Goal: Task Accomplishment & Management: Complete application form

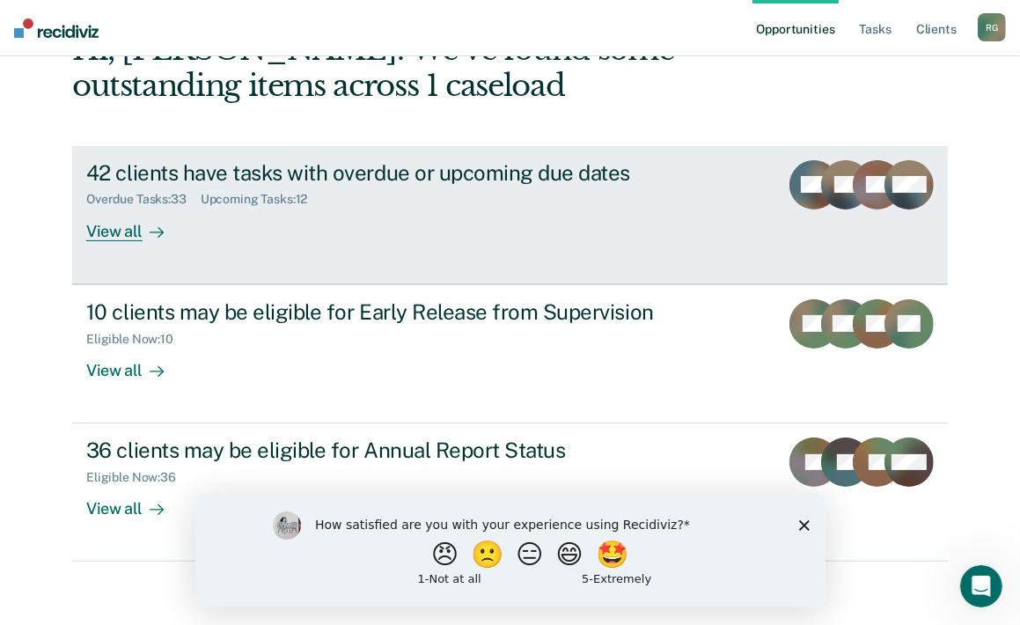
scroll to position [122, 0]
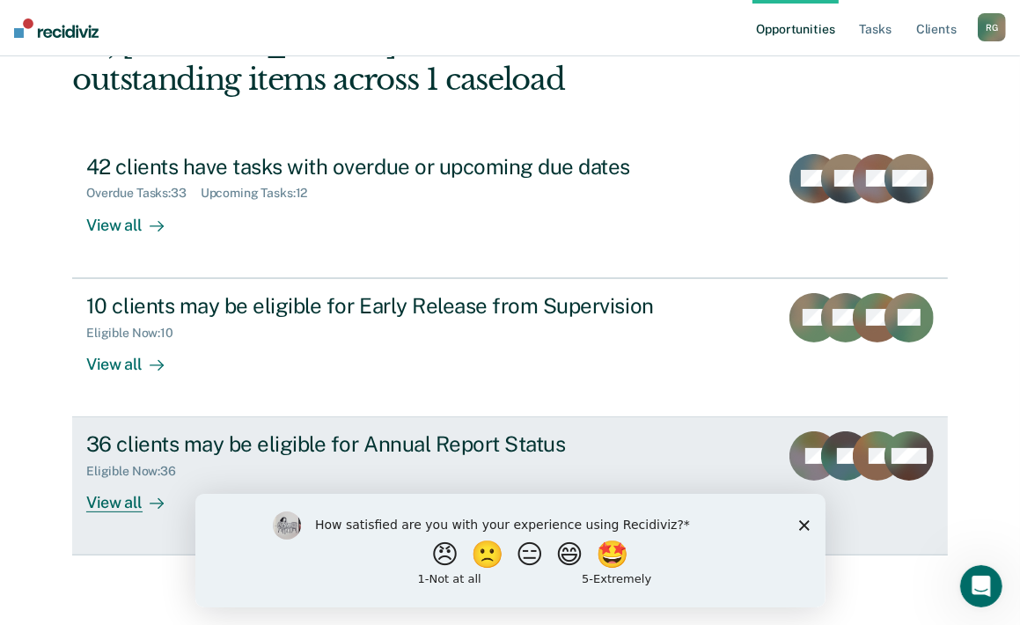
click at [496, 437] on div "36 clients may be eligible for Annual Report Status" at bounding box center [395, 444] width 618 height 26
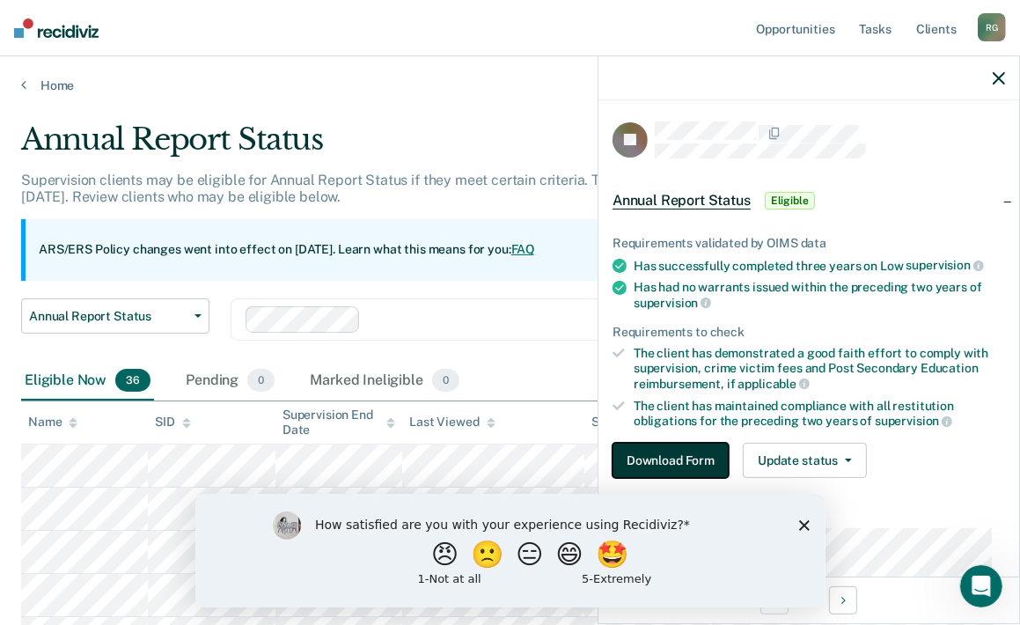
click at [679, 460] on button "Download Form" at bounding box center [671, 460] width 116 height 35
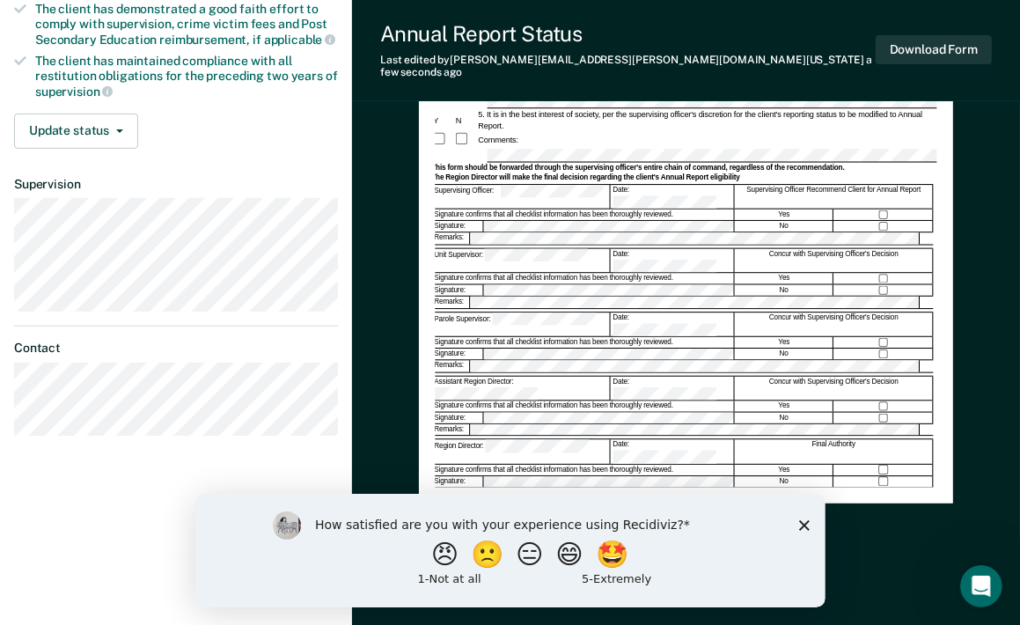
scroll to position [354, 0]
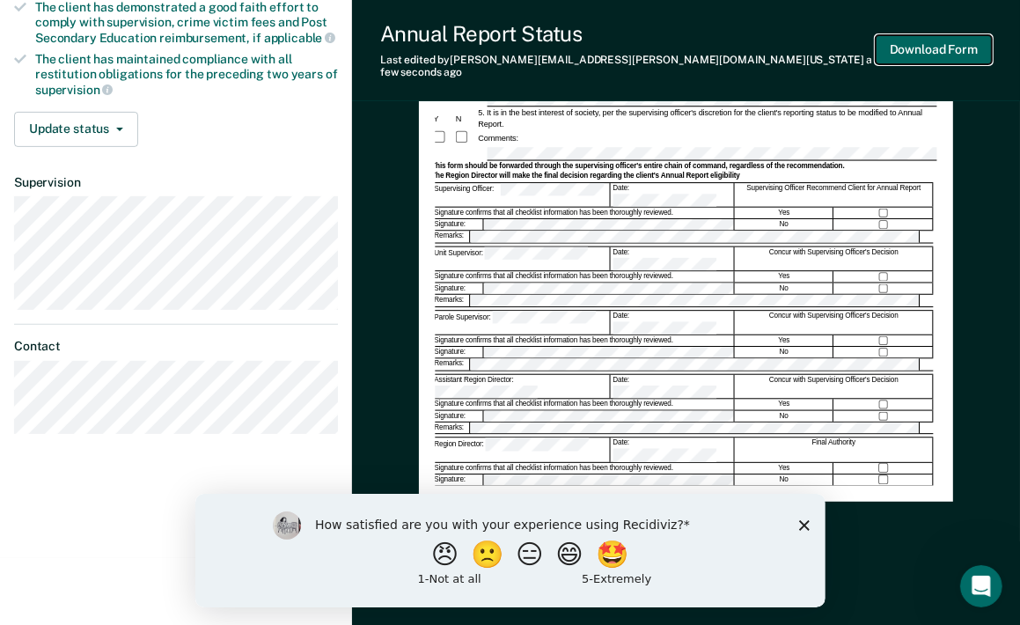
click at [933, 43] on button "Download Form" at bounding box center [934, 49] width 116 height 29
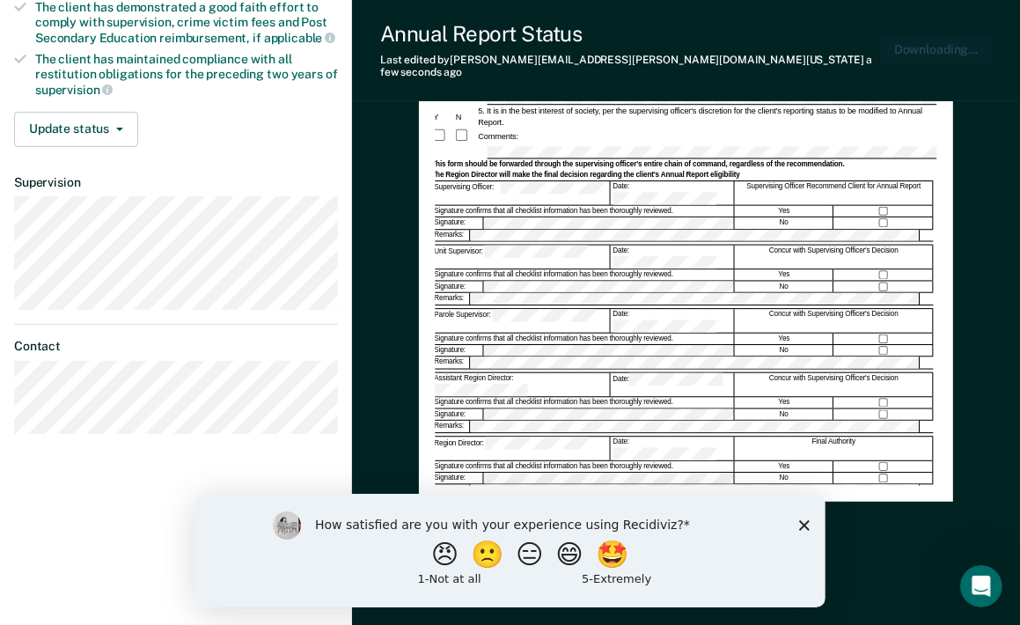
scroll to position [0, 0]
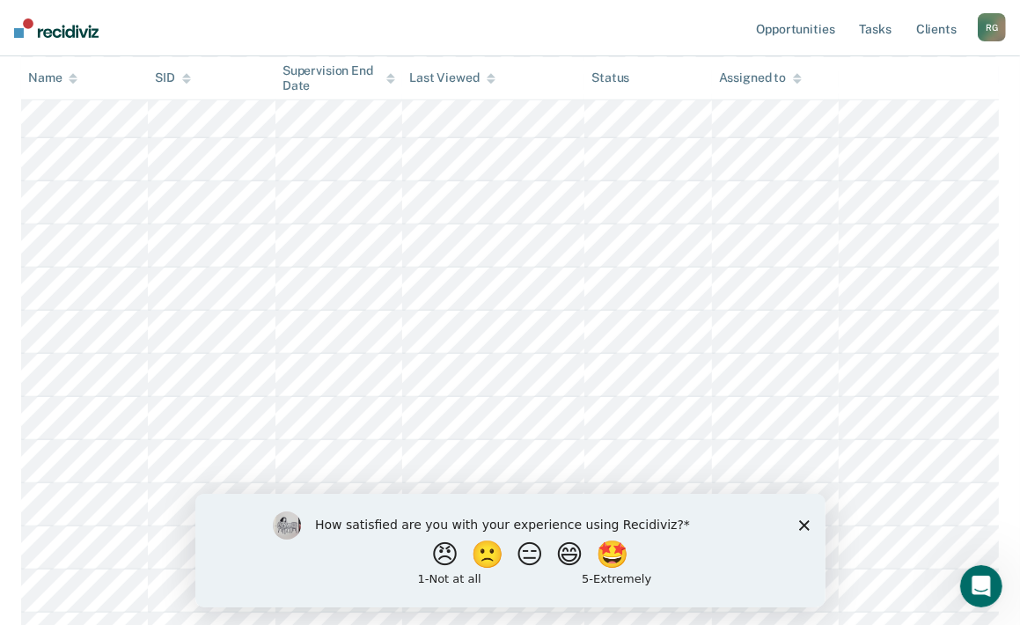
scroll to position [704, 0]
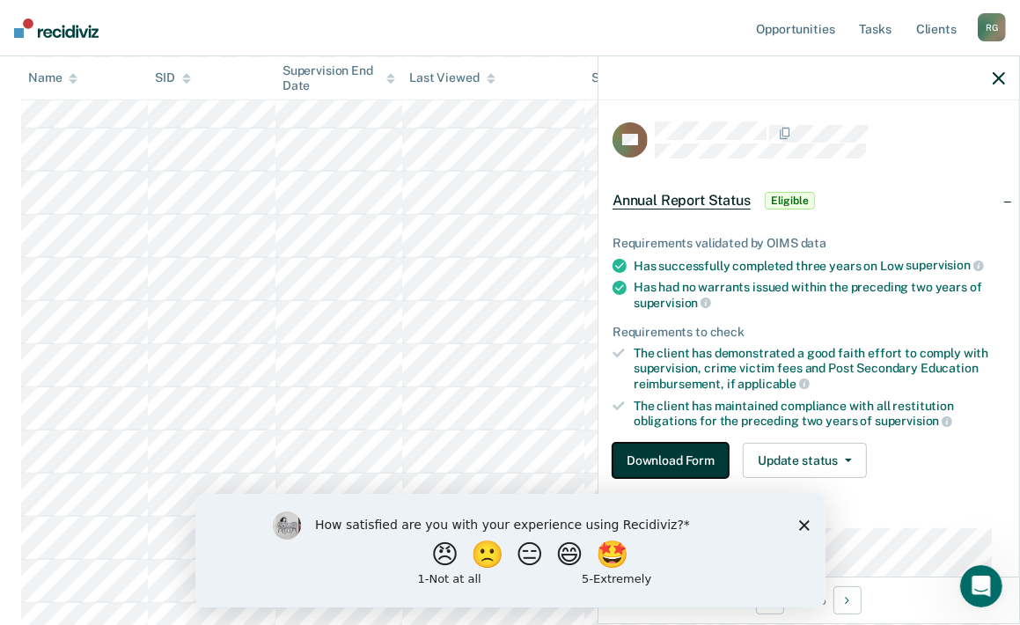
click at [681, 457] on button "Download Form" at bounding box center [671, 460] width 116 height 35
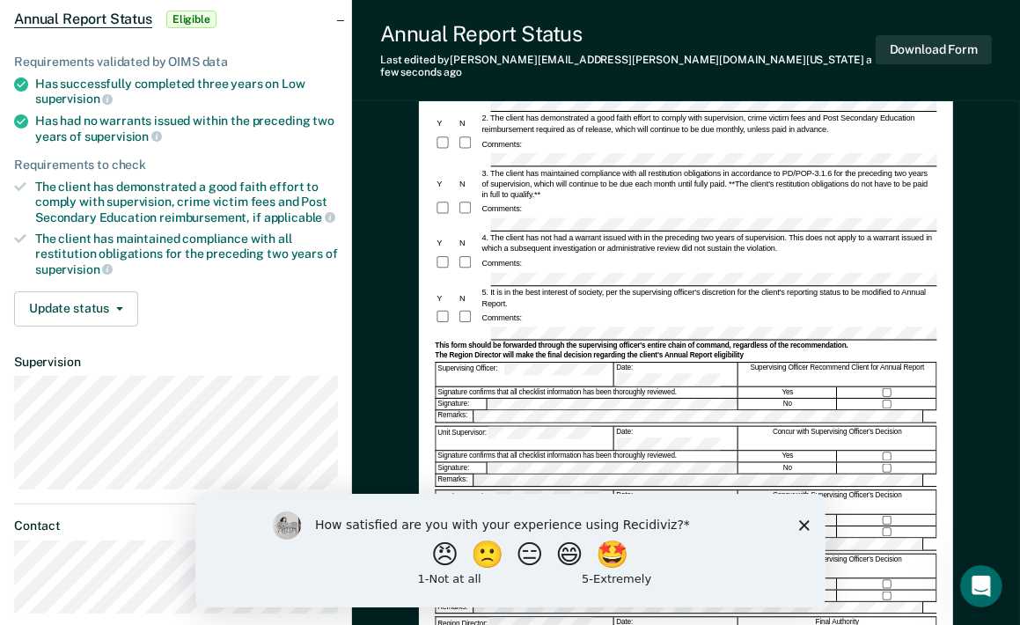
scroll to position [88, 0]
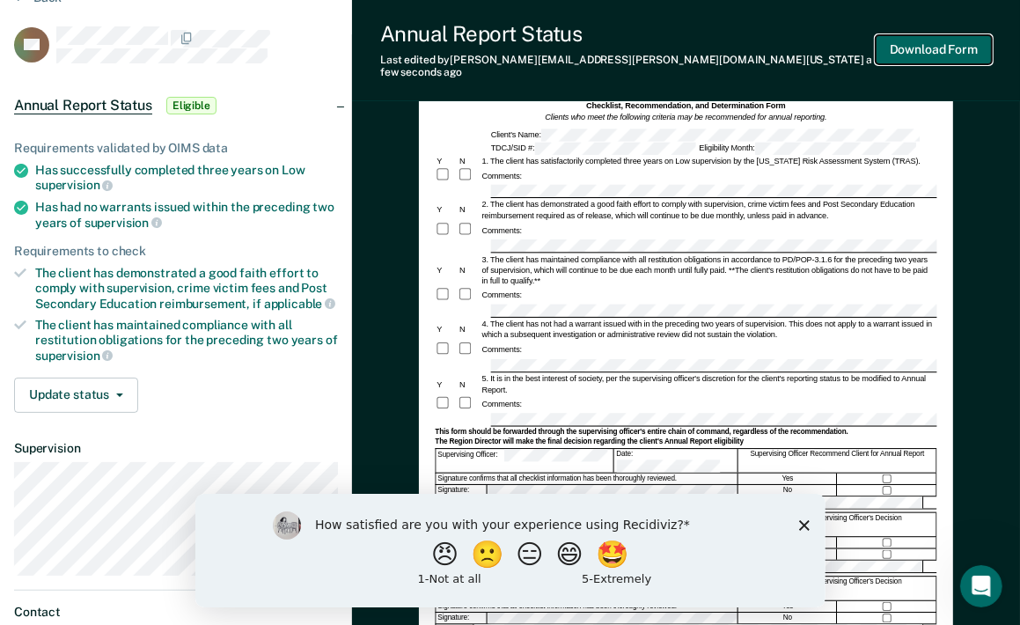
click at [931, 45] on button "Download Form" at bounding box center [934, 49] width 116 height 29
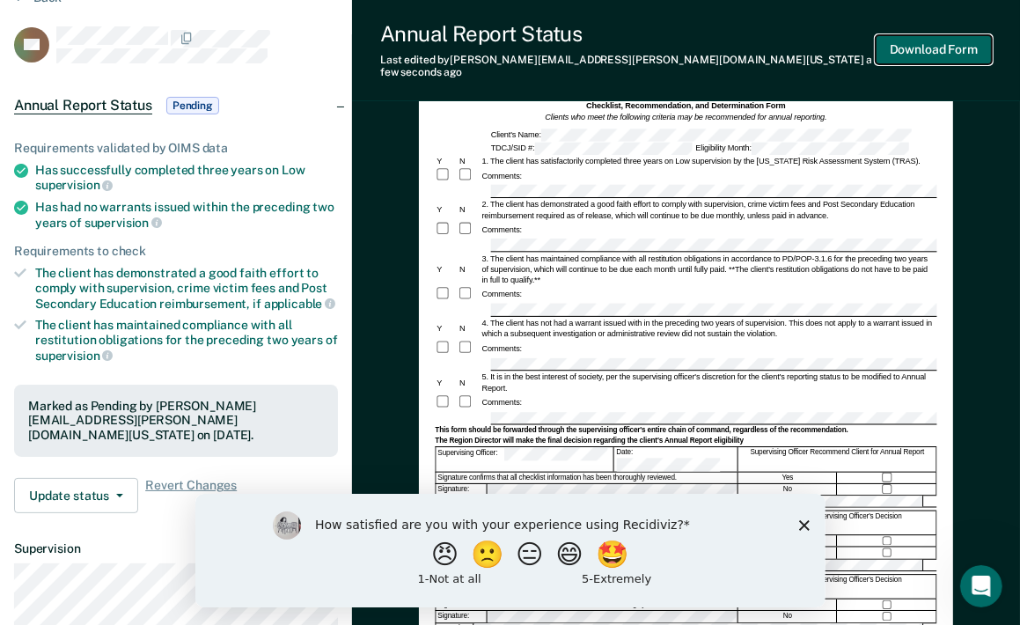
click at [893, 40] on button "Download Form" at bounding box center [934, 49] width 116 height 29
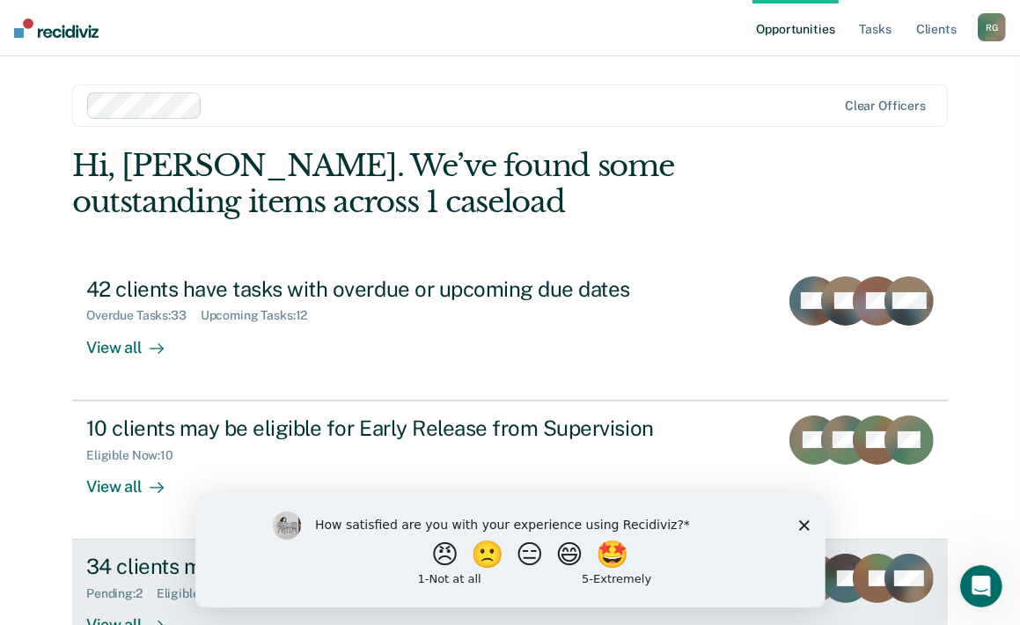
click at [102, 575] on div "34 clients may be eligible for Annual Report Status" at bounding box center [395, 567] width 618 height 26
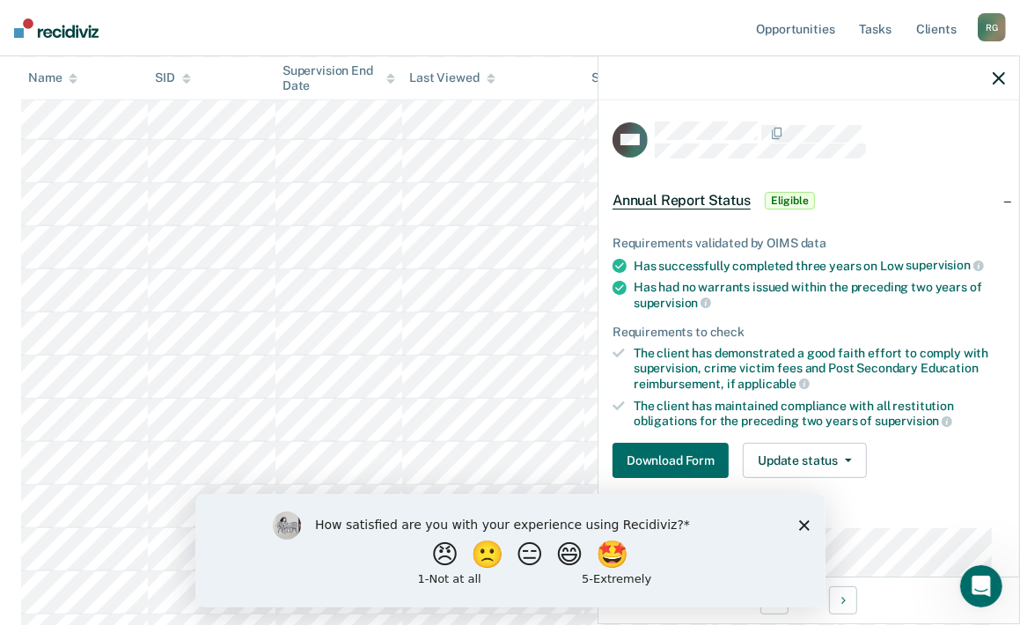
scroll to position [1056, 0]
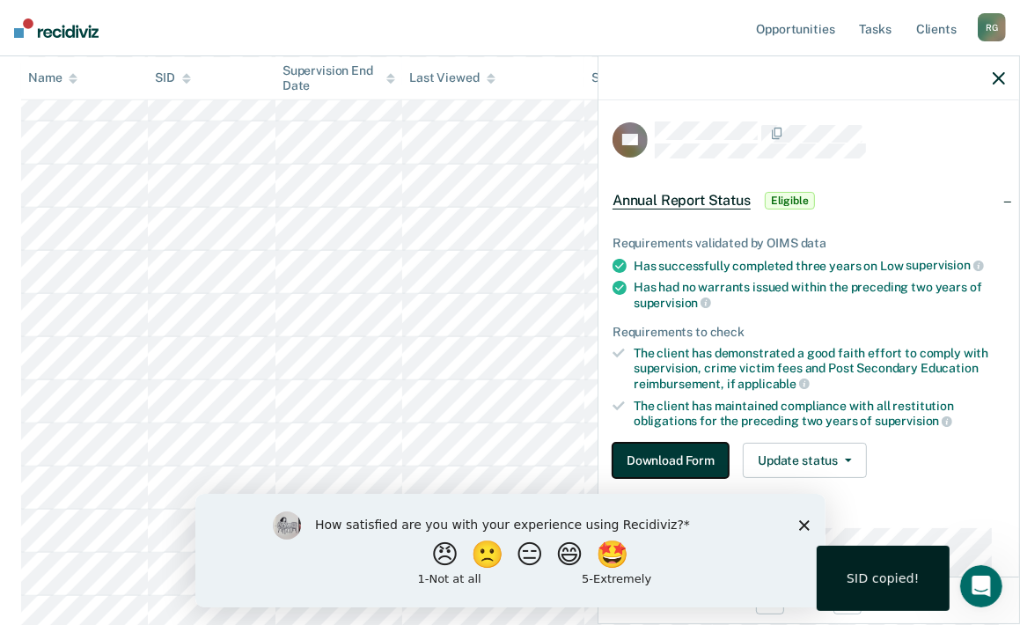
click at [665, 451] on button "Download Form" at bounding box center [671, 460] width 116 height 35
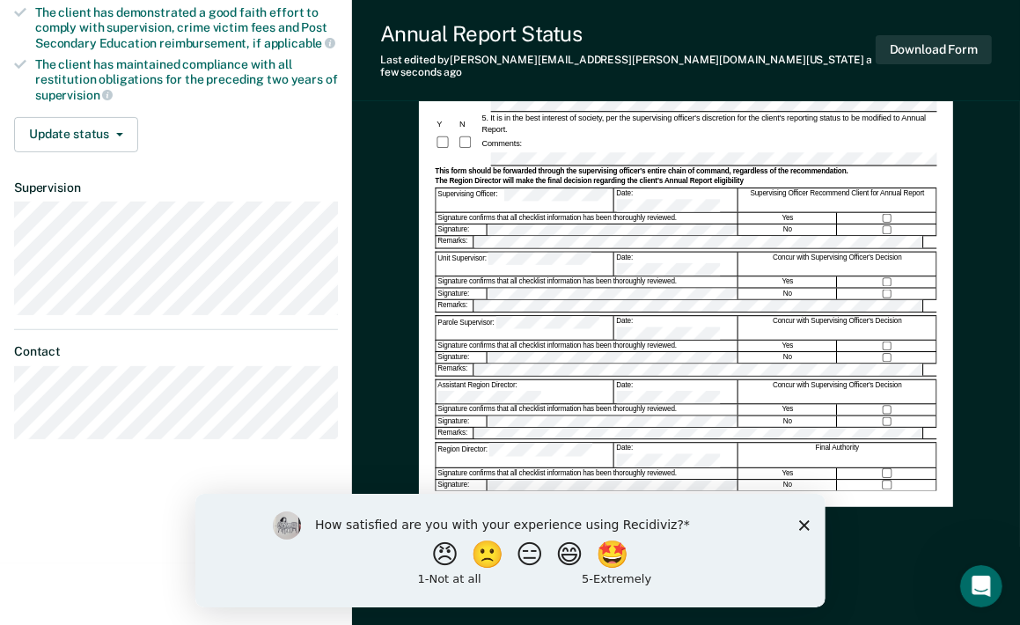
scroll to position [352, 0]
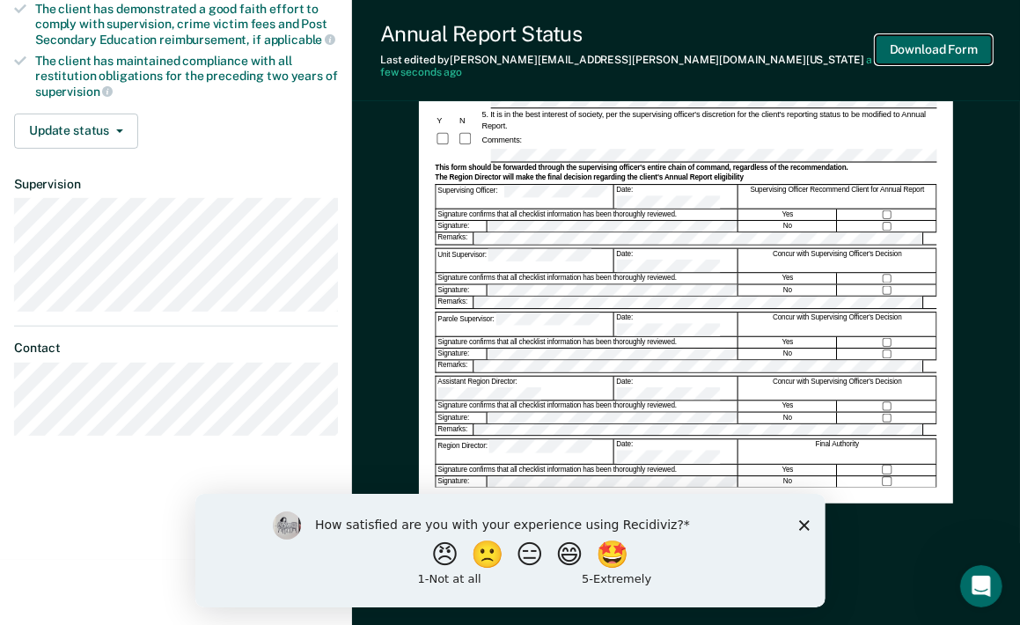
click at [958, 38] on button "Download Form" at bounding box center [934, 49] width 116 height 29
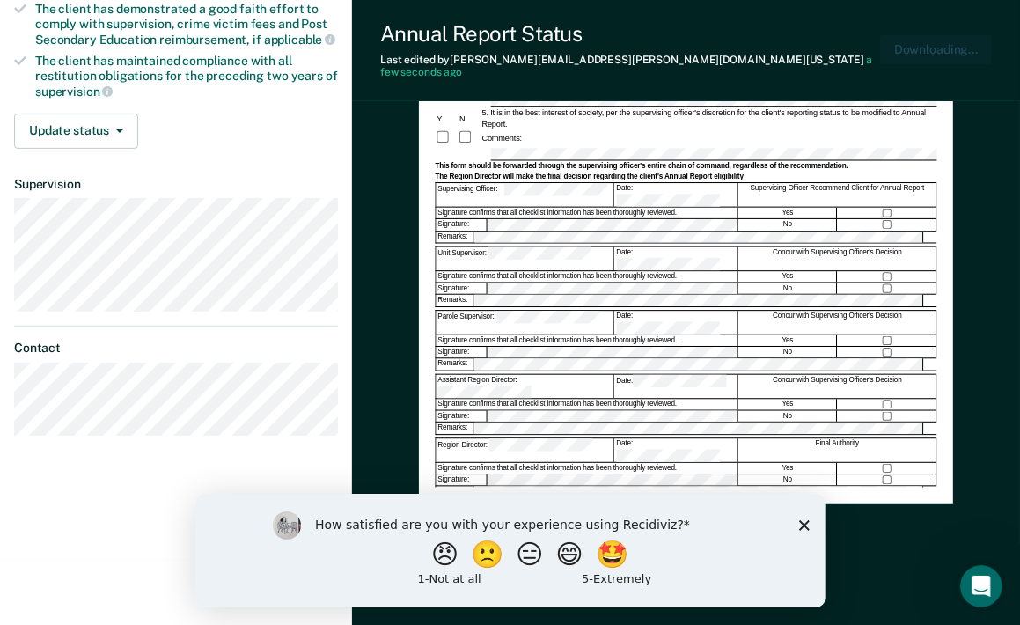
scroll to position [0, 0]
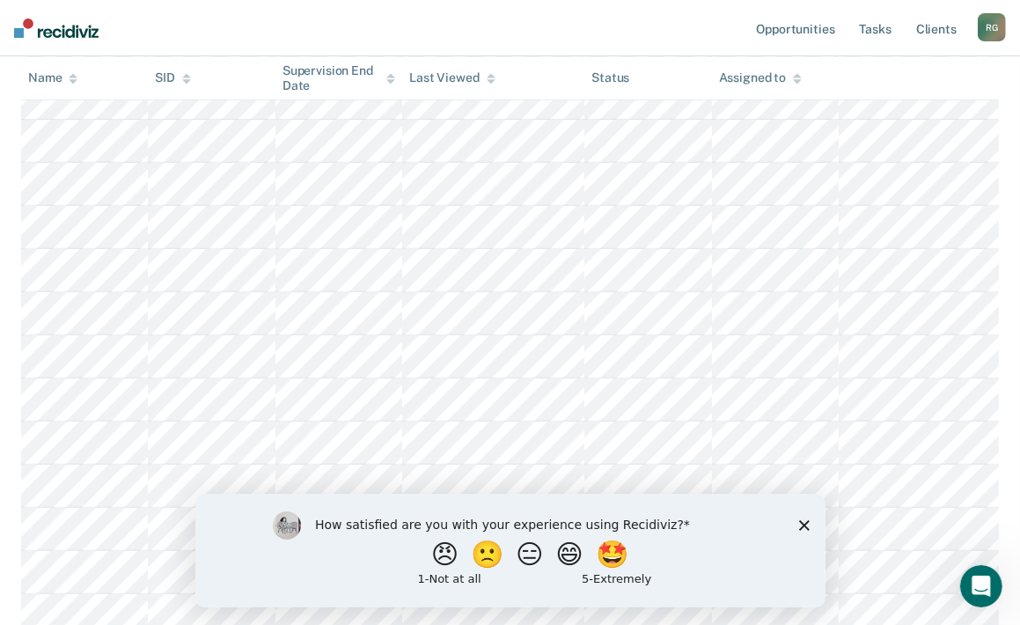
scroll to position [352, 0]
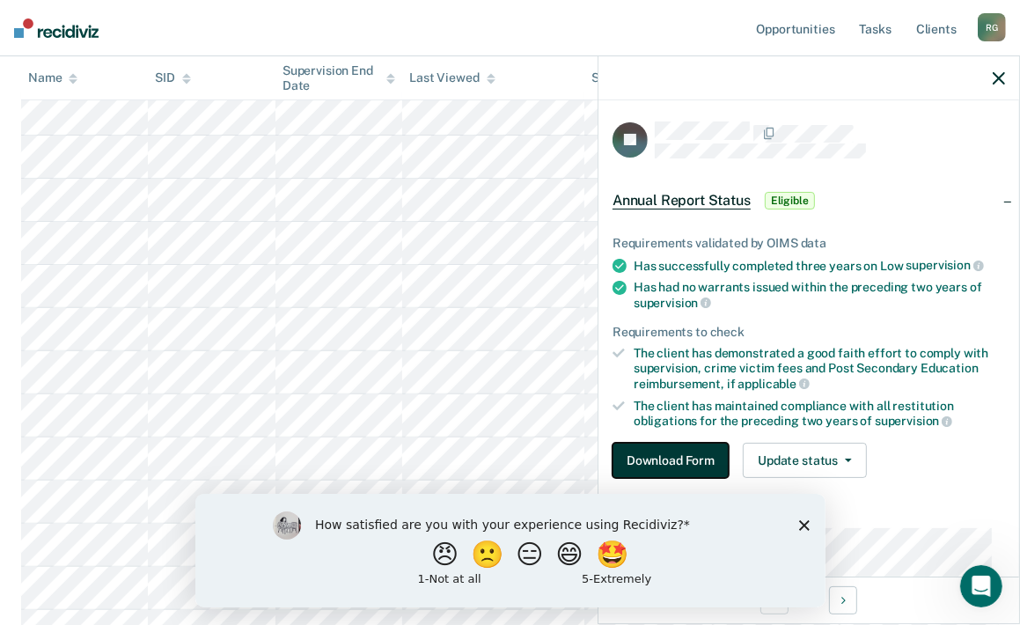
click at [665, 449] on button "Download Form" at bounding box center [671, 460] width 116 height 35
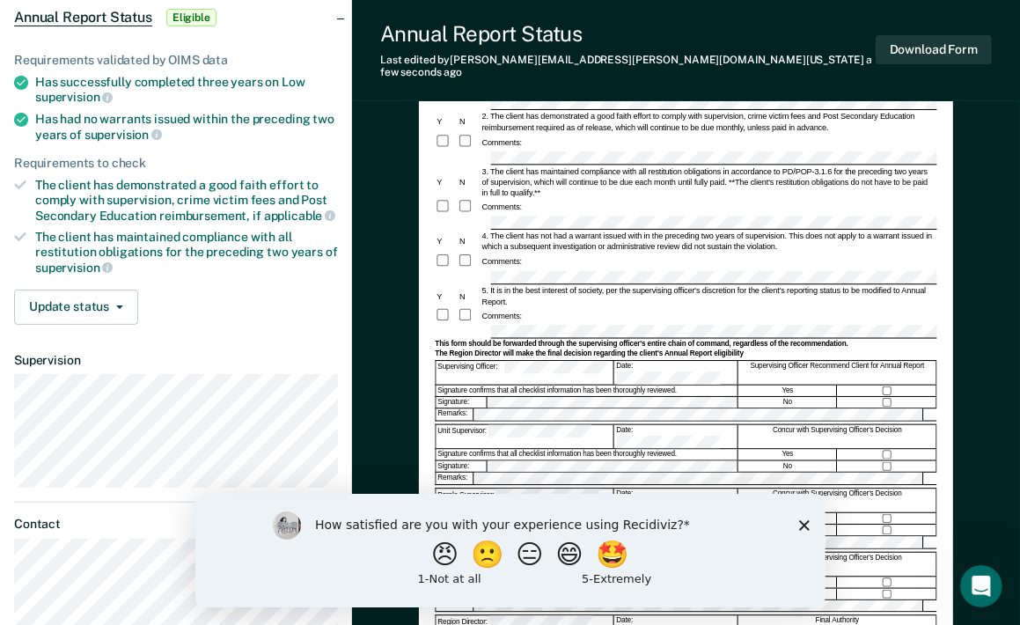
scroll to position [352, 0]
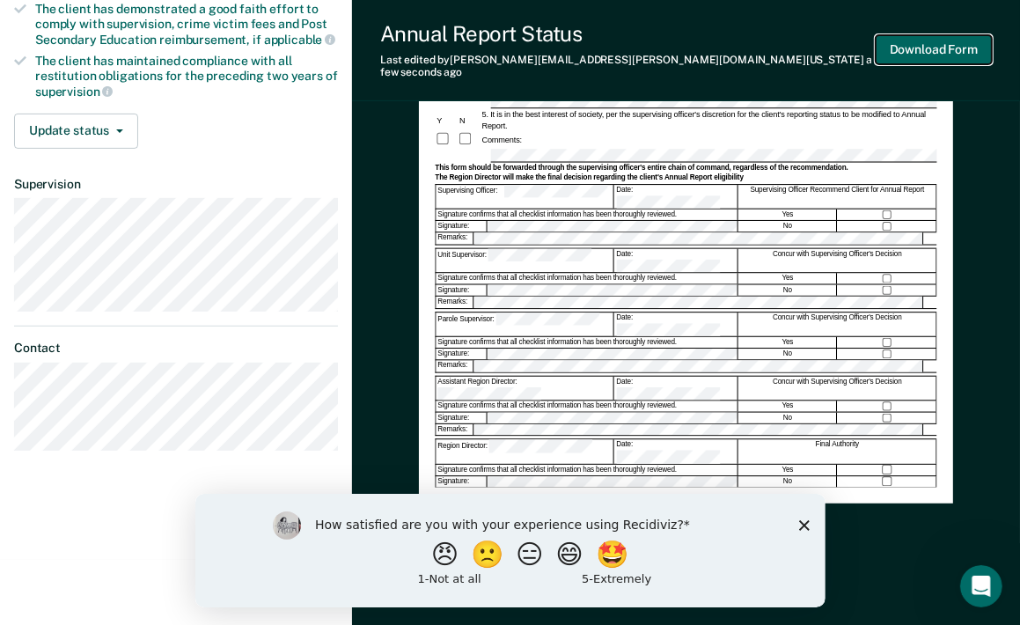
click at [930, 44] on button "Download Form" at bounding box center [934, 49] width 116 height 29
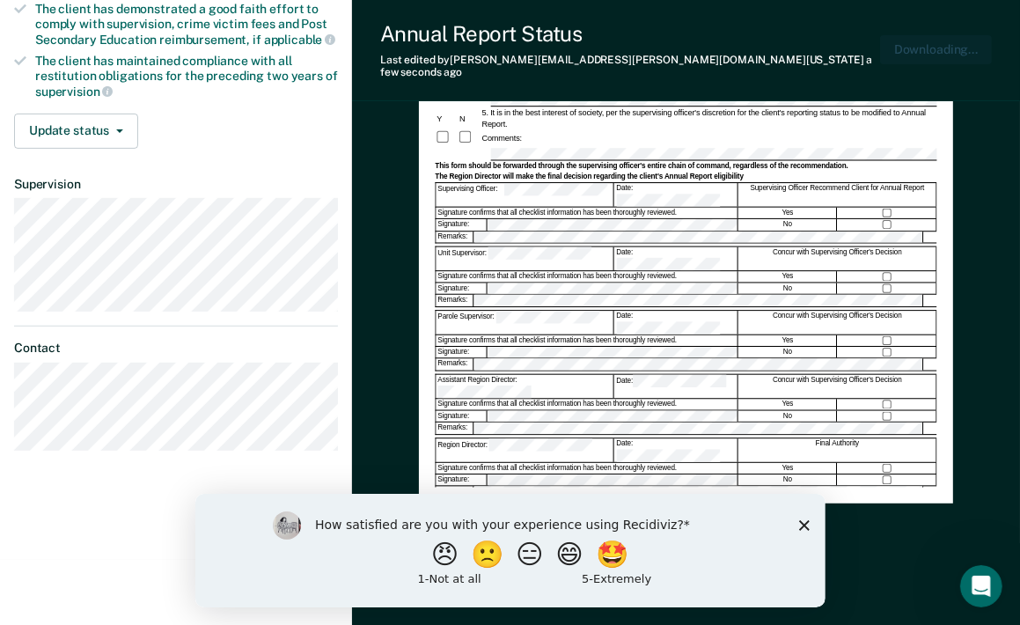
scroll to position [0, 0]
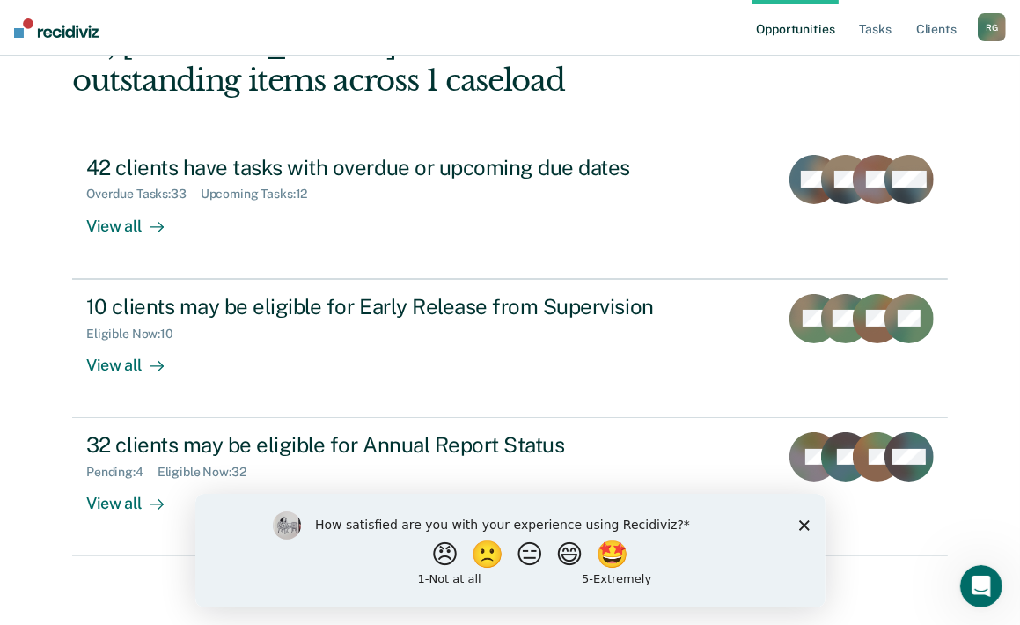
scroll to position [122, 0]
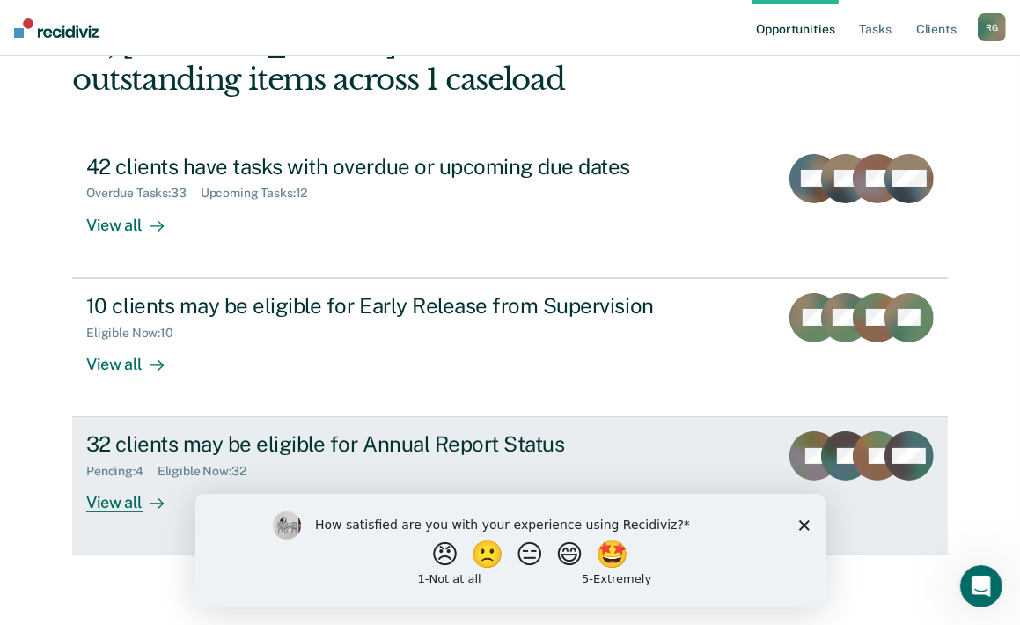
click at [95, 442] on div "32 clients may be eligible for Annual Report Status" at bounding box center [395, 444] width 618 height 26
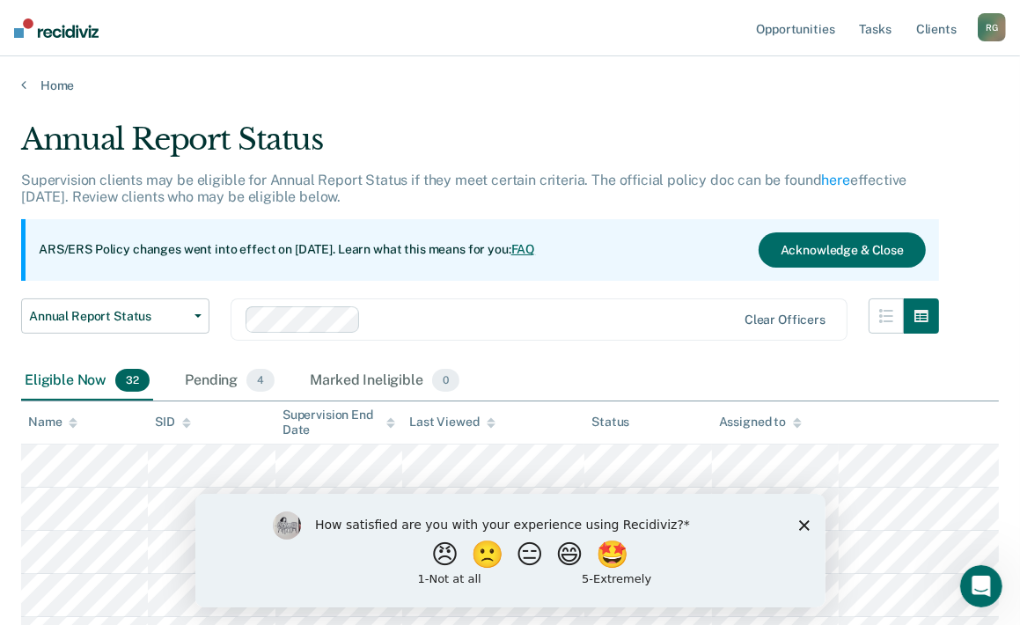
scroll to position [122, 0]
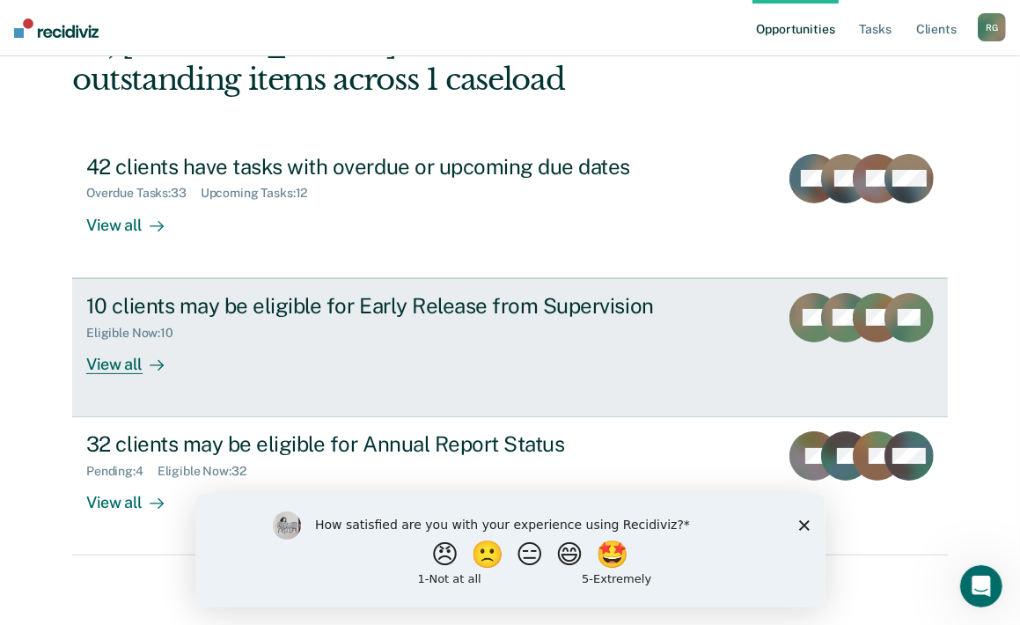
click at [182, 307] on div "10 clients may be eligible for Early Release from Supervision" at bounding box center [395, 306] width 618 height 26
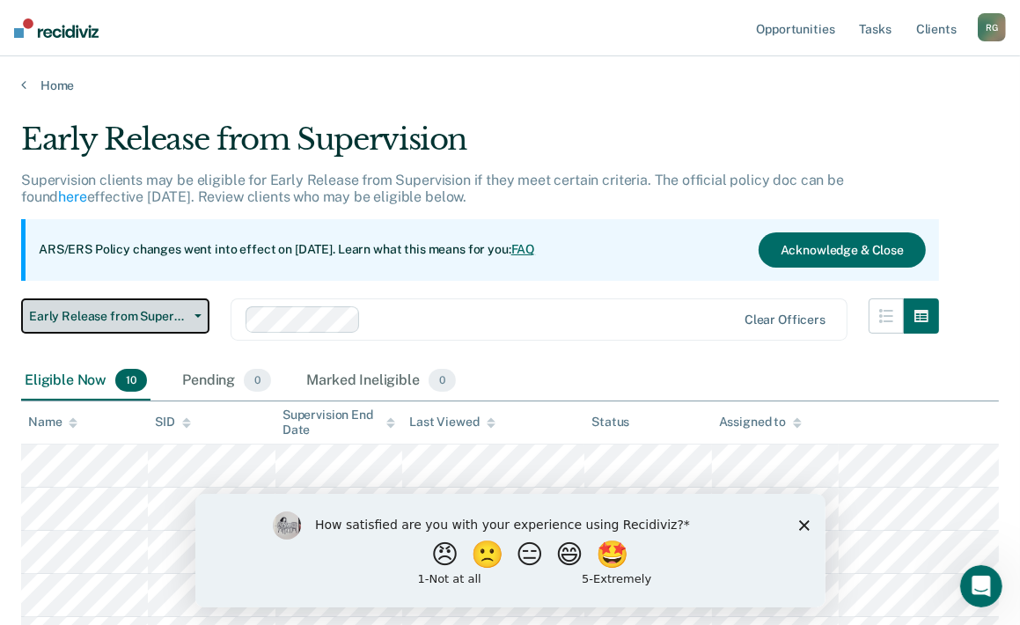
click at [182, 309] on span "Early Release from Supervision" at bounding box center [108, 316] width 158 height 15
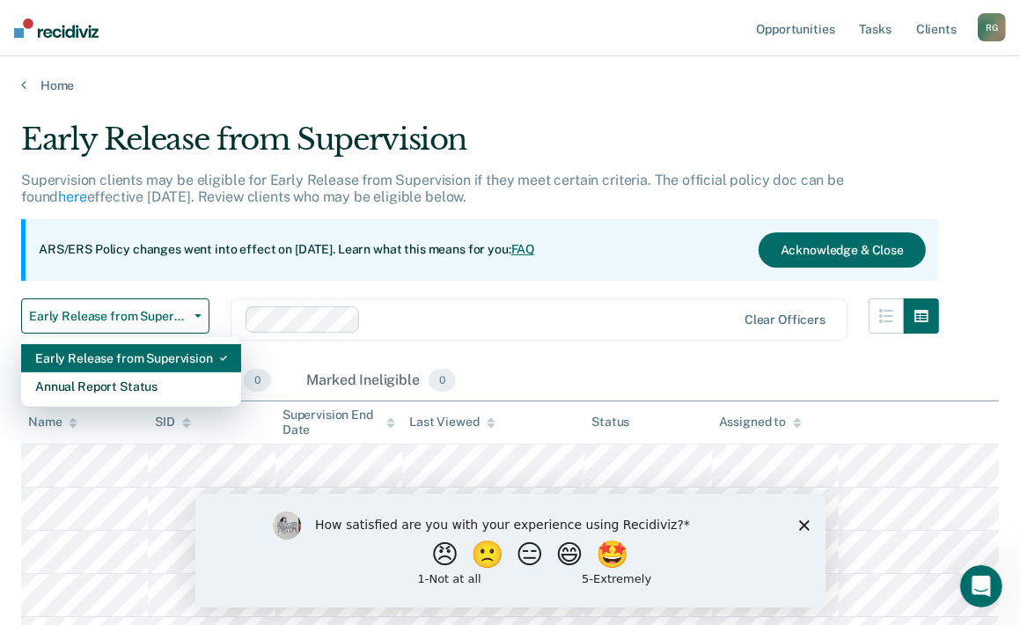
click at [152, 358] on div "Early Release from Supervision" at bounding box center [131, 358] width 192 height 28
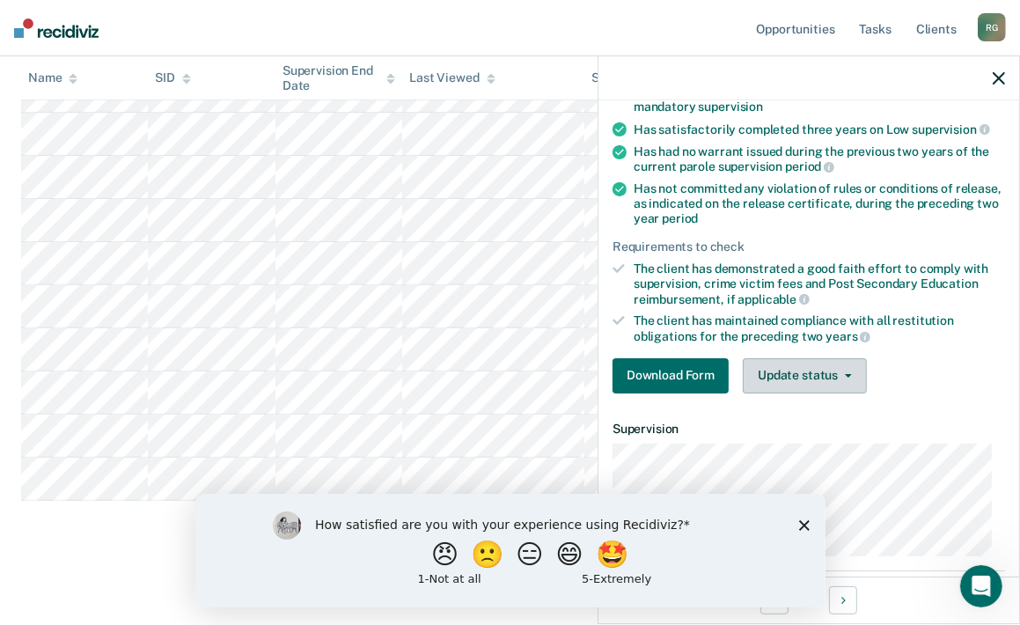
scroll to position [264, 0]
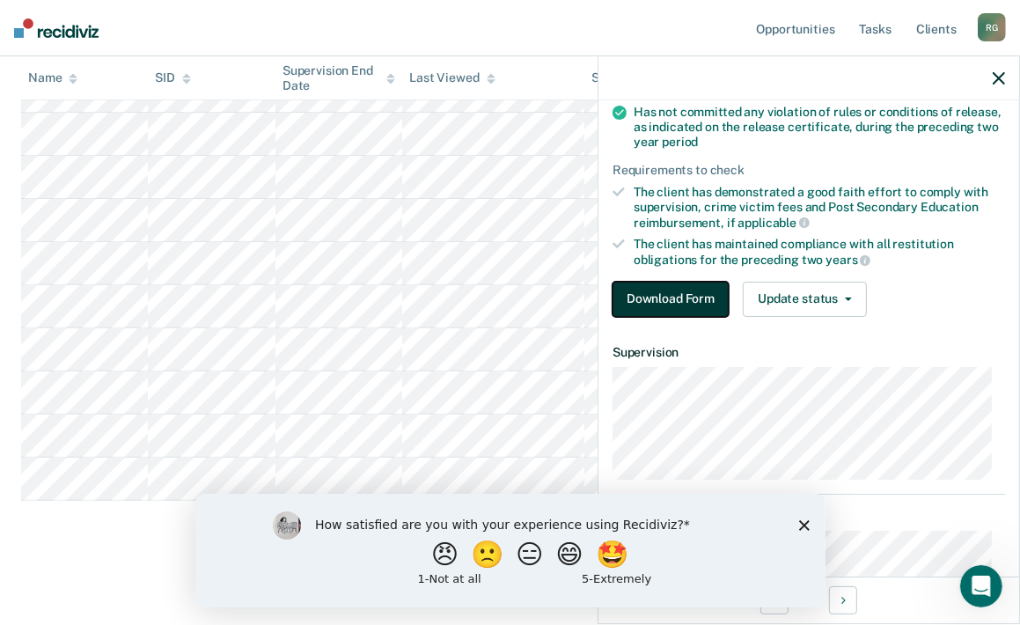
click at [623, 289] on button "Download Form" at bounding box center [671, 299] width 116 height 35
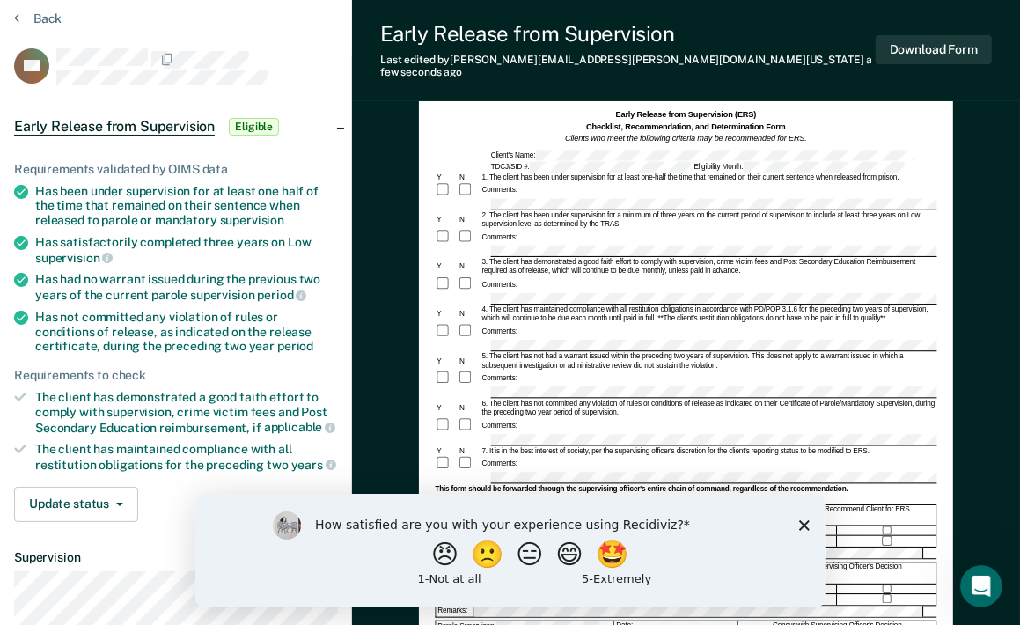
scroll to position [352, 0]
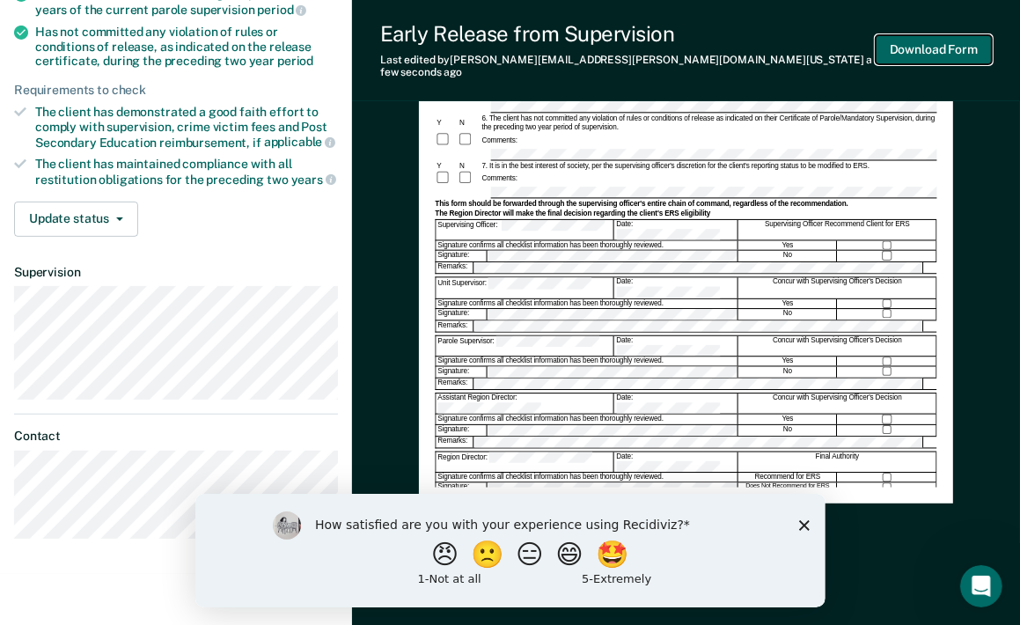
click at [951, 40] on button "Download Form" at bounding box center [934, 49] width 116 height 29
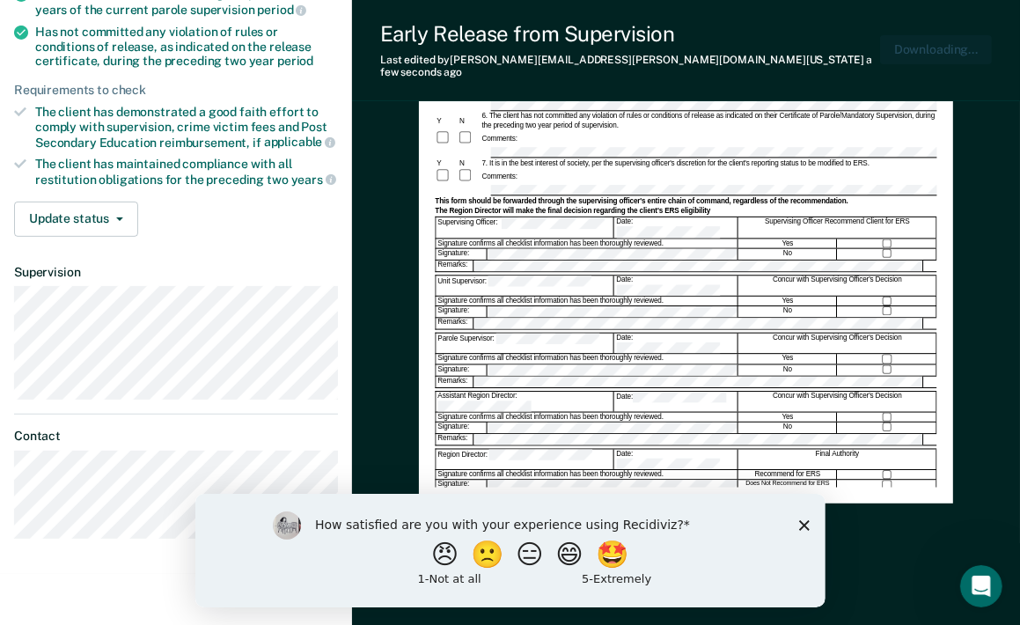
scroll to position [0, 0]
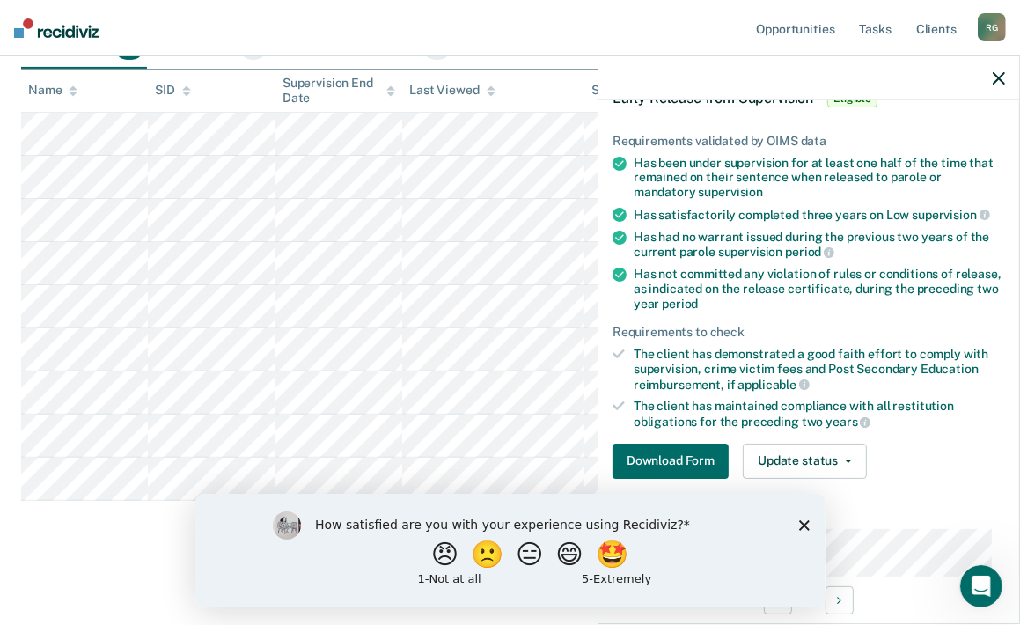
scroll to position [264, 0]
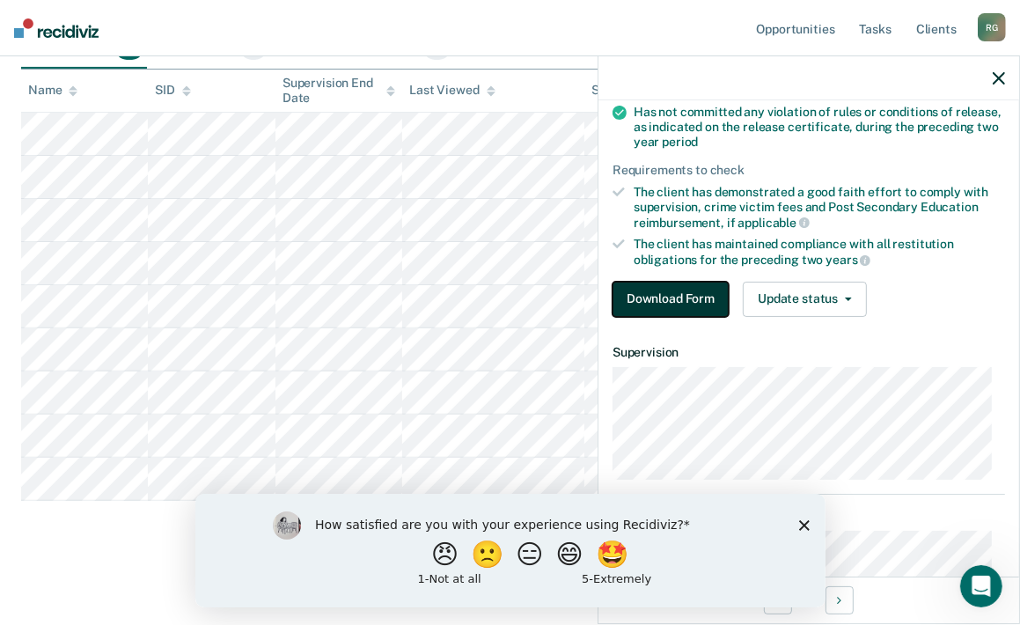
click at [669, 295] on button "Download Form" at bounding box center [671, 299] width 116 height 35
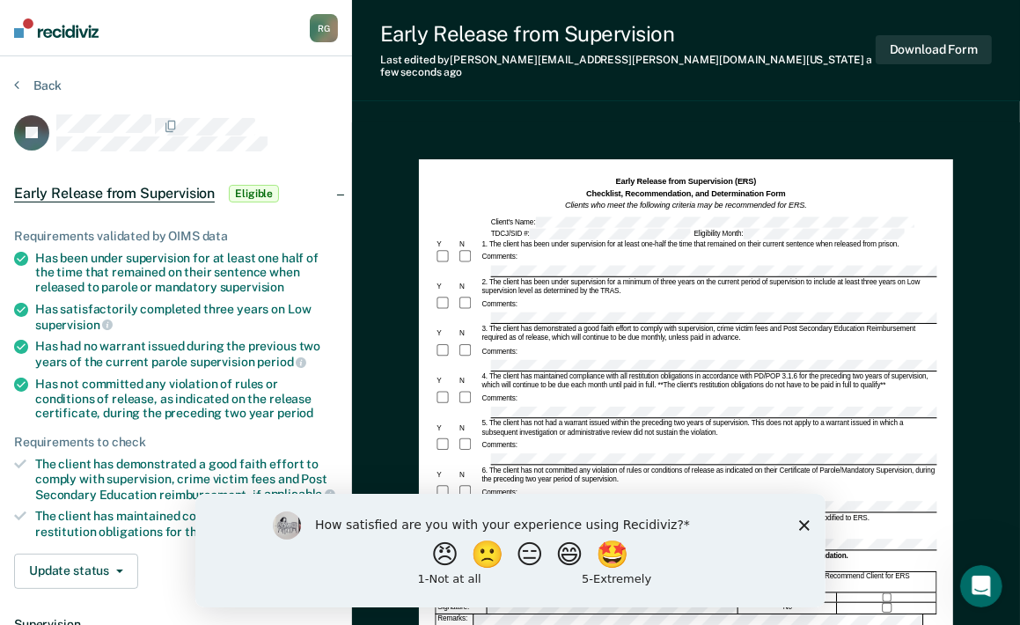
click at [527, 343] on div "Comments:" at bounding box center [686, 357] width 502 height 29
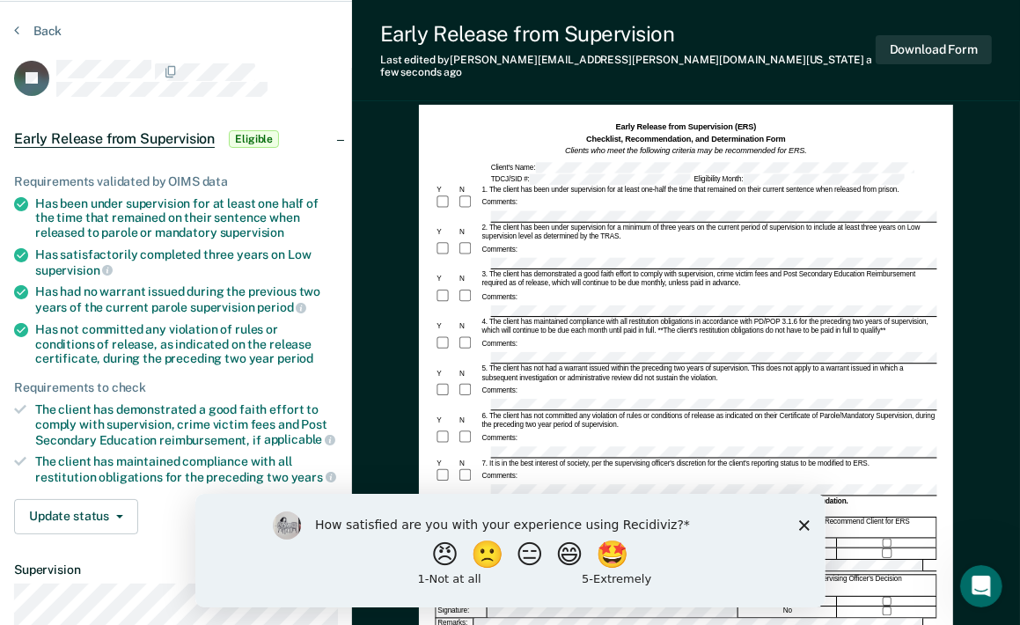
scroll to position [24, 0]
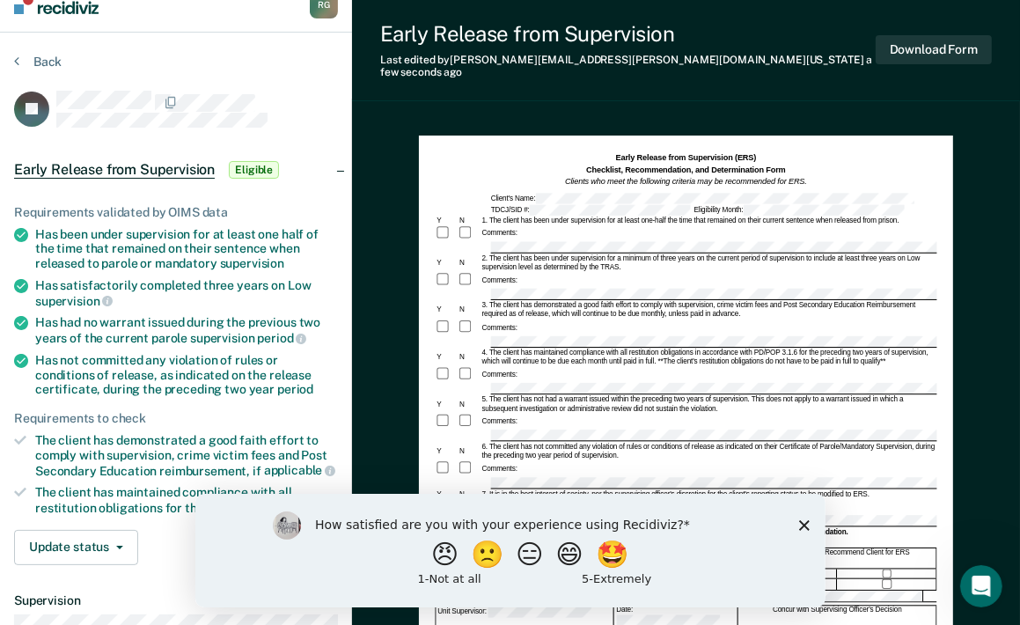
click at [503, 413] on div "Comments:" at bounding box center [686, 421] width 502 height 17
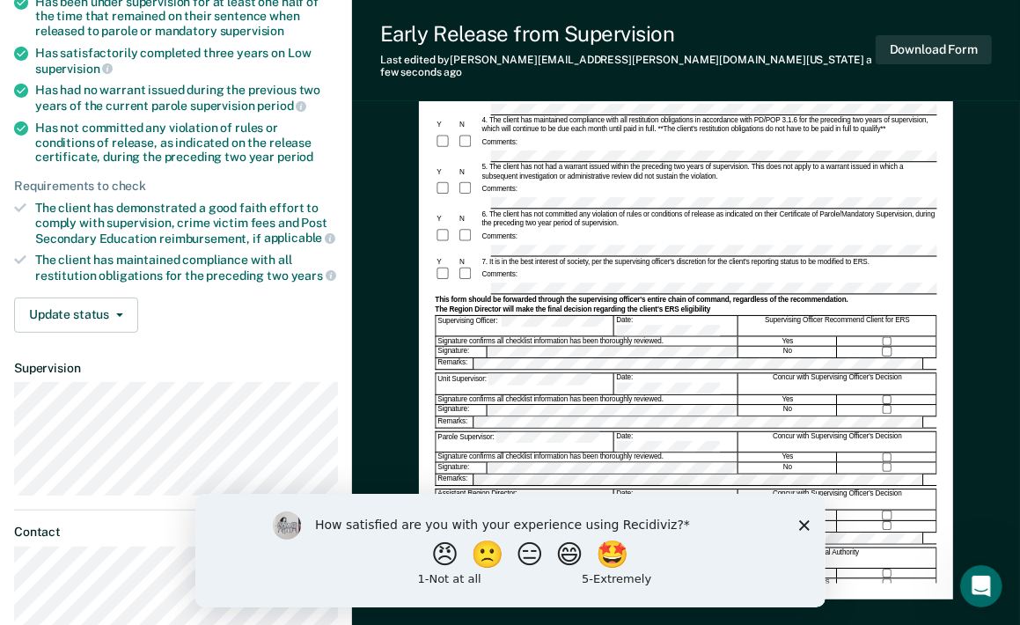
scroll to position [200, 0]
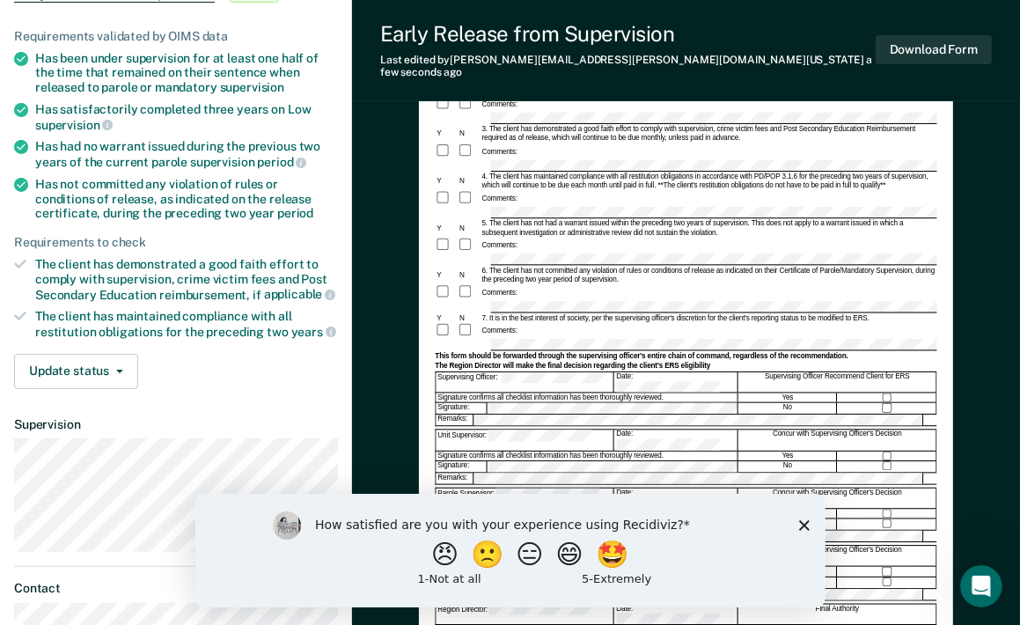
click at [500, 326] on div "Comments:" at bounding box center [499, 330] width 39 height 9
click at [909, 48] on button "Download Form" at bounding box center [934, 49] width 116 height 29
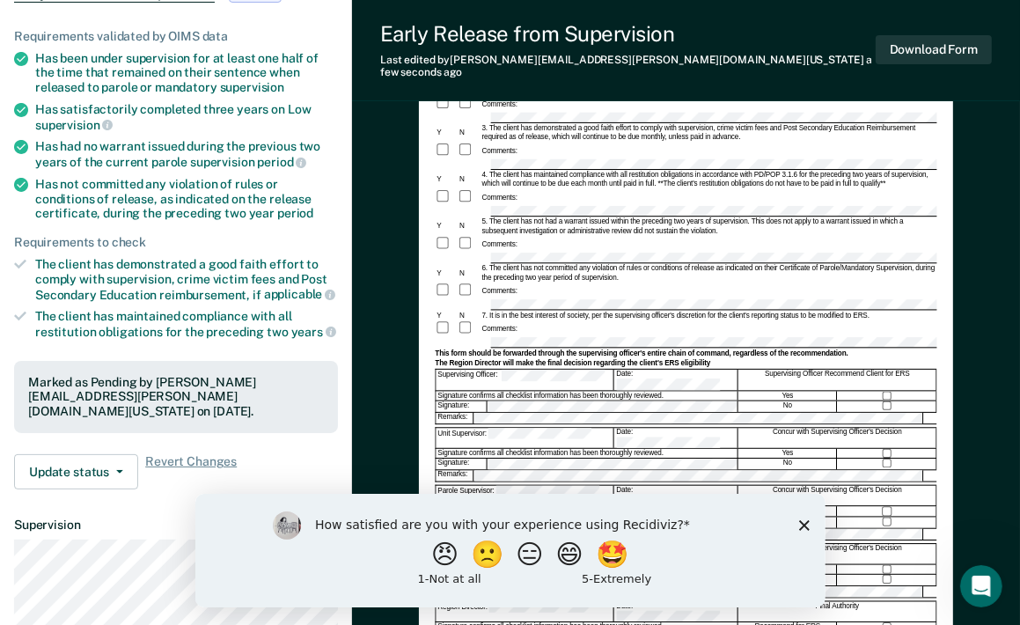
click at [996, 94] on div "Early Release from Supervision (ERS) Checklist, Recommendation, and Determinati…" at bounding box center [686, 422] width 668 height 998
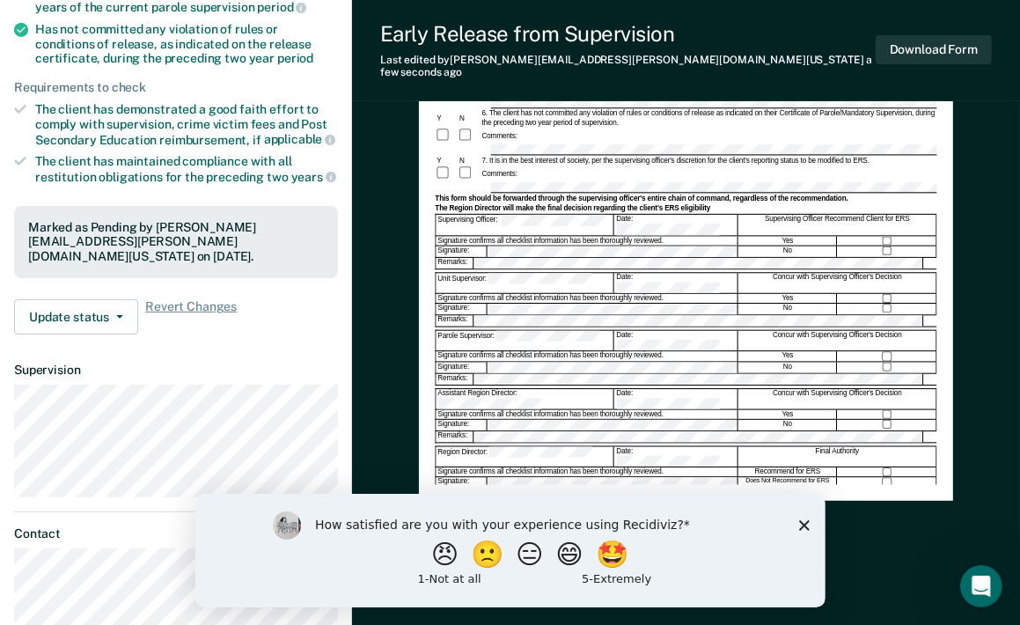
scroll to position [461, 0]
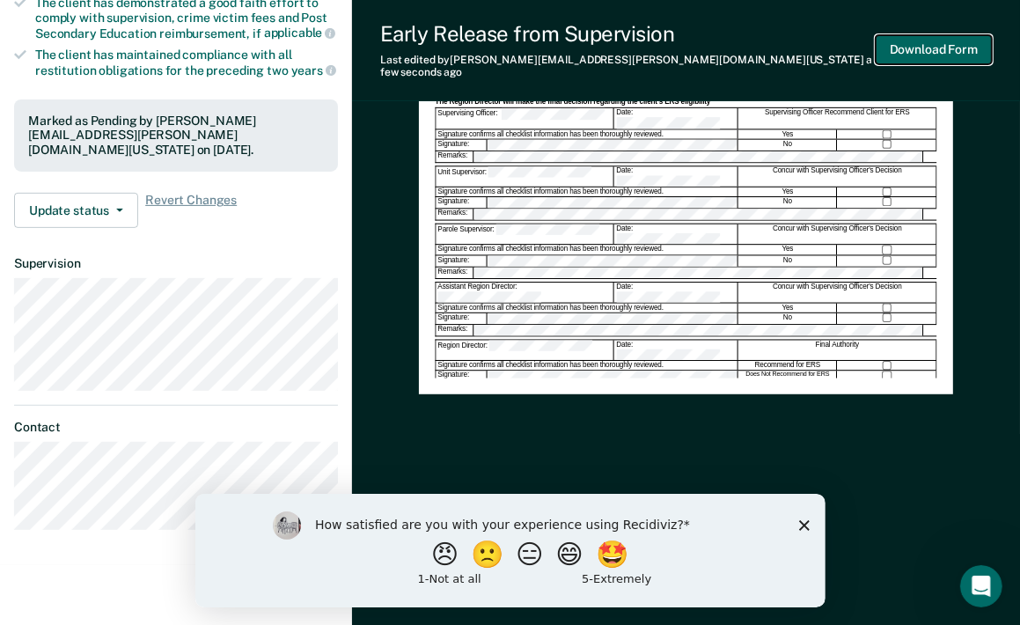
click at [954, 36] on button "Download Form" at bounding box center [934, 49] width 116 height 29
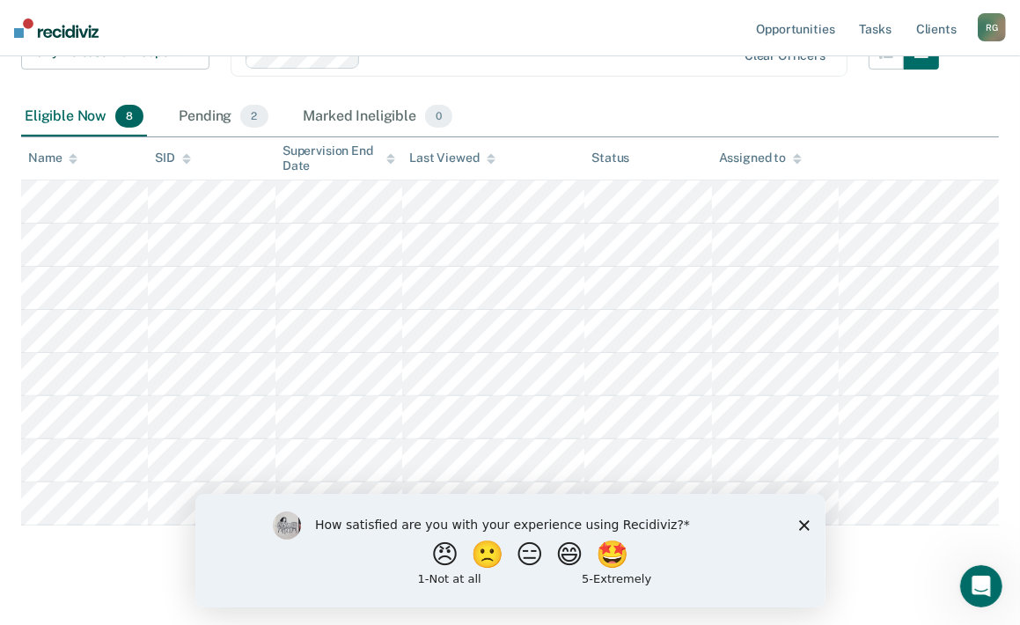
scroll to position [289, 0]
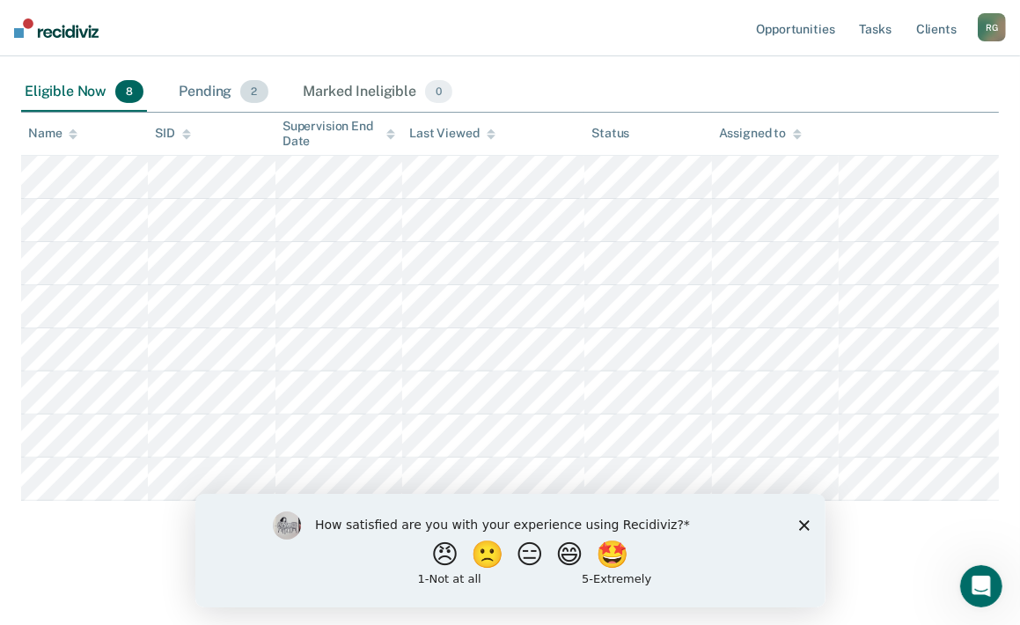
click at [201, 92] on div "Pending 2" at bounding box center [223, 92] width 96 height 39
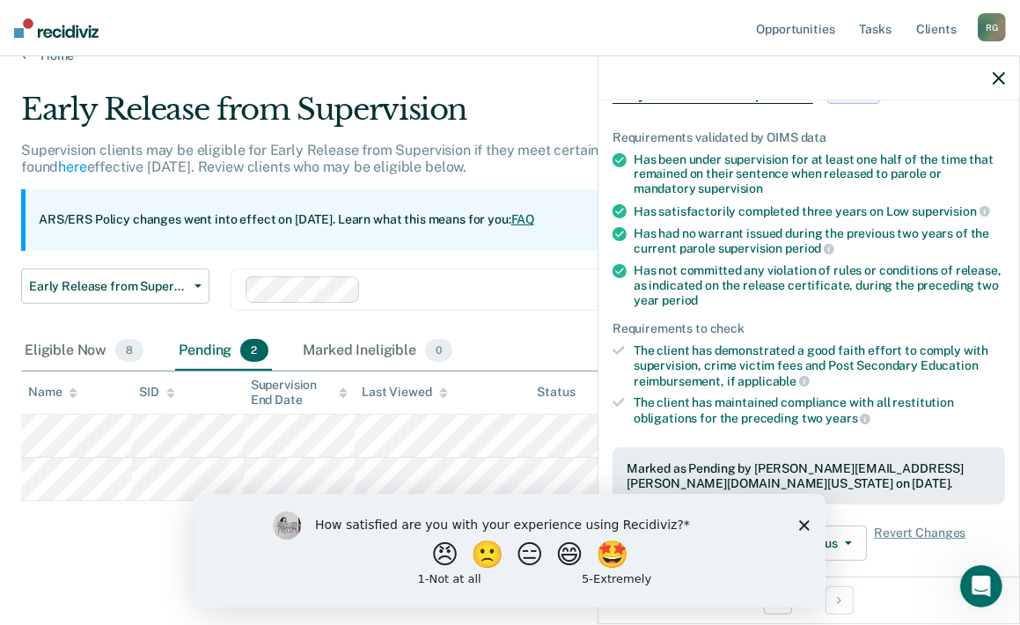
scroll to position [352, 0]
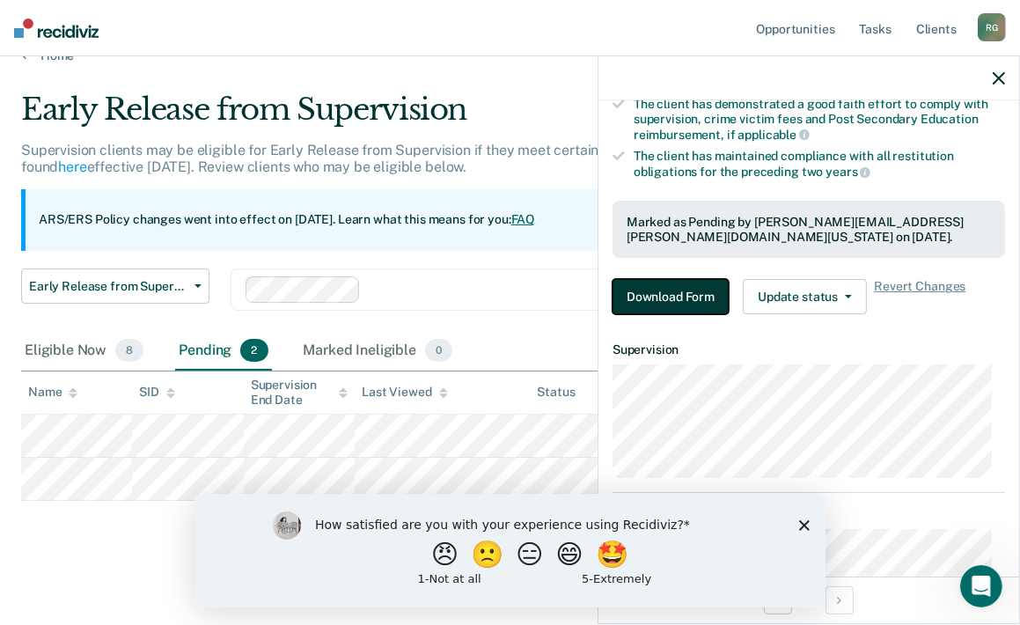
click at [688, 287] on button "Download Form" at bounding box center [671, 296] width 116 height 35
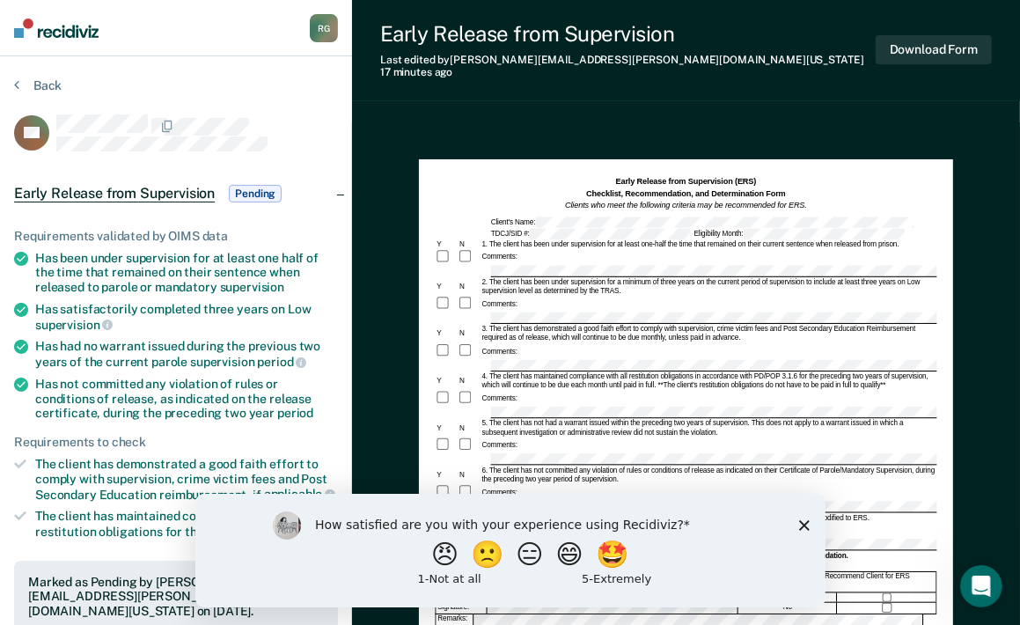
click at [655, 251] on div "Comments:" at bounding box center [686, 257] width 502 height 17
click at [925, 41] on button "Download Form" at bounding box center [934, 49] width 116 height 29
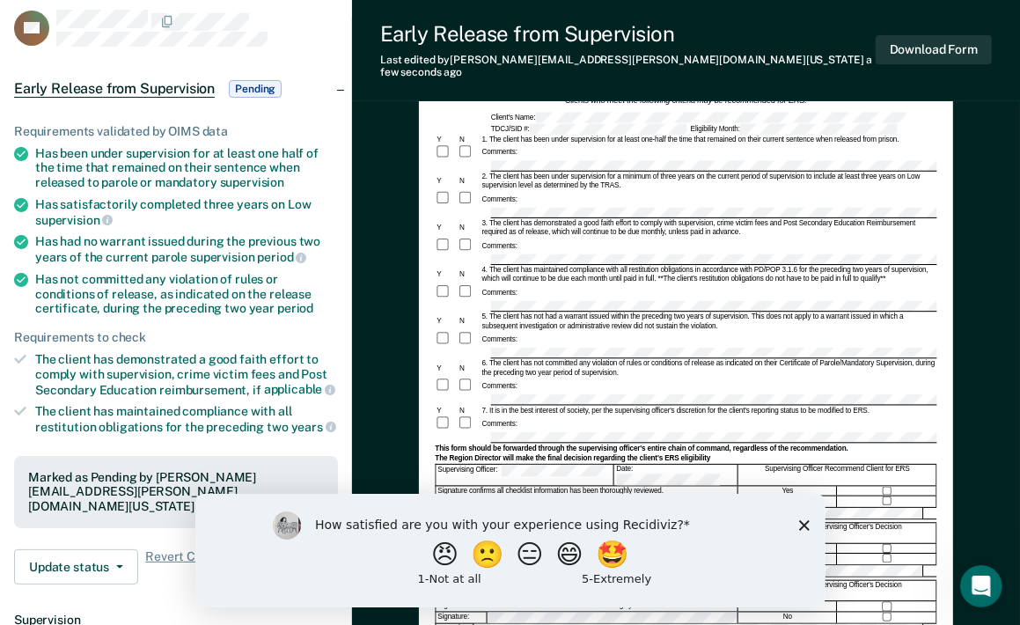
scroll to position [176, 0]
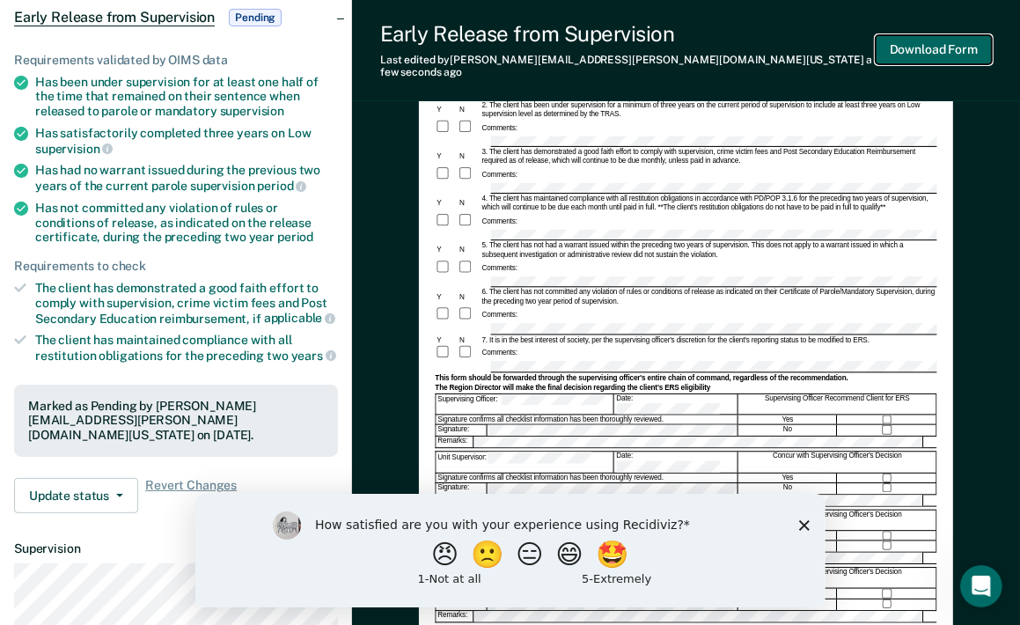
click at [937, 46] on button "Download Form" at bounding box center [934, 49] width 116 height 29
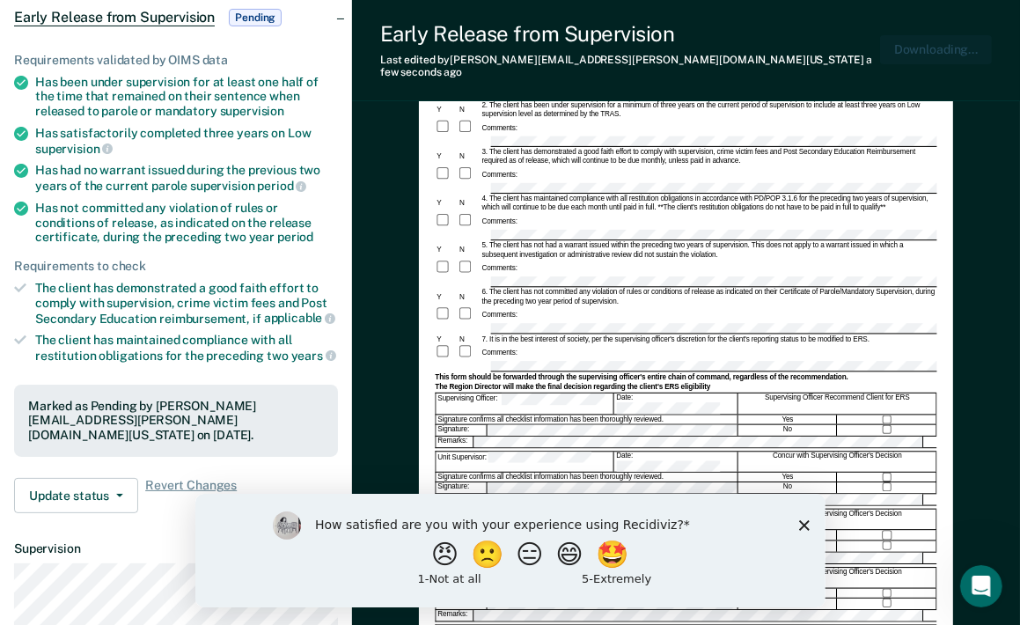
scroll to position [0, 0]
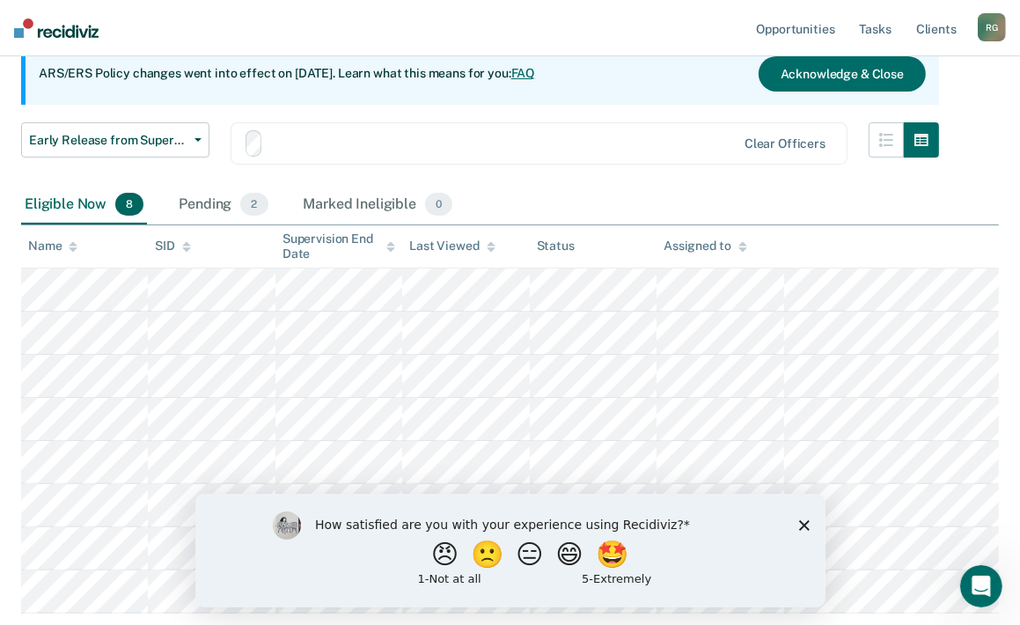
scroll to position [30, 0]
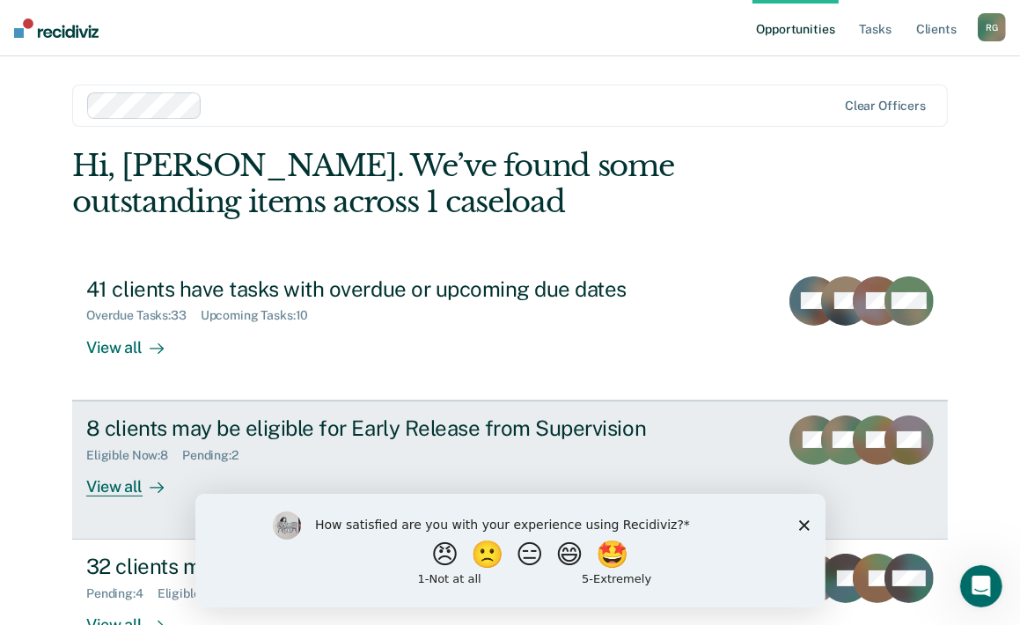
click at [201, 423] on div "8 clients may be eligible for Early Release from Supervision" at bounding box center [395, 428] width 618 height 26
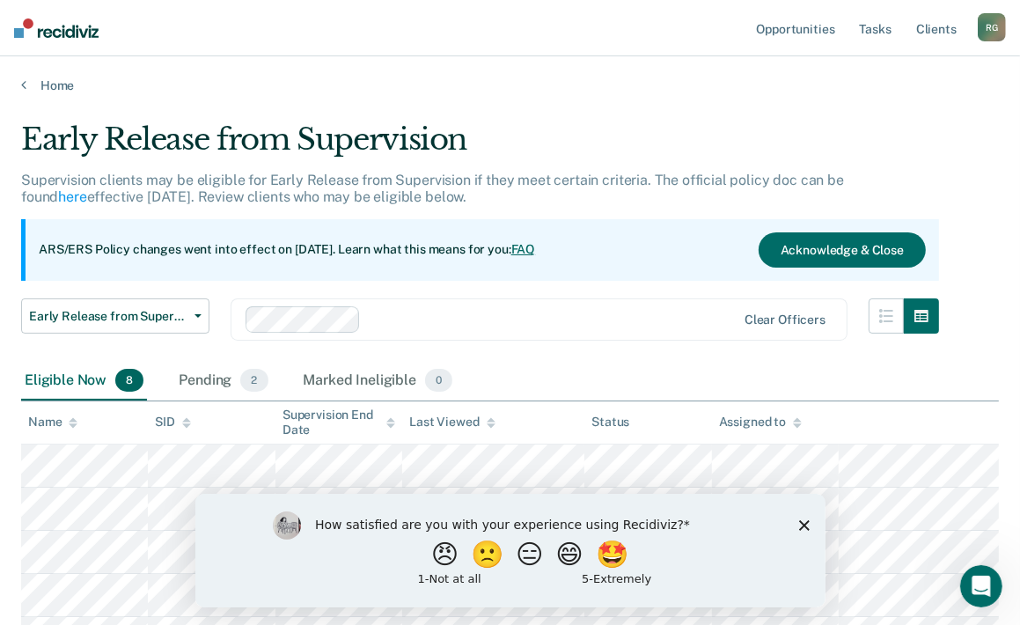
click at [201, 423] on th "SID" at bounding box center [211, 422] width 127 height 43
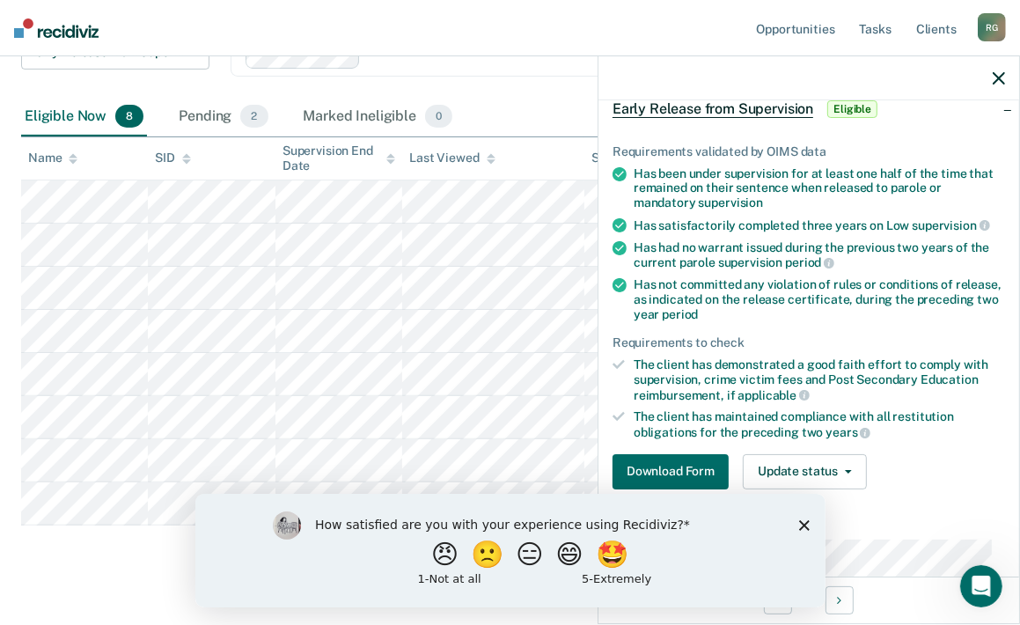
scroll to position [264, 0]
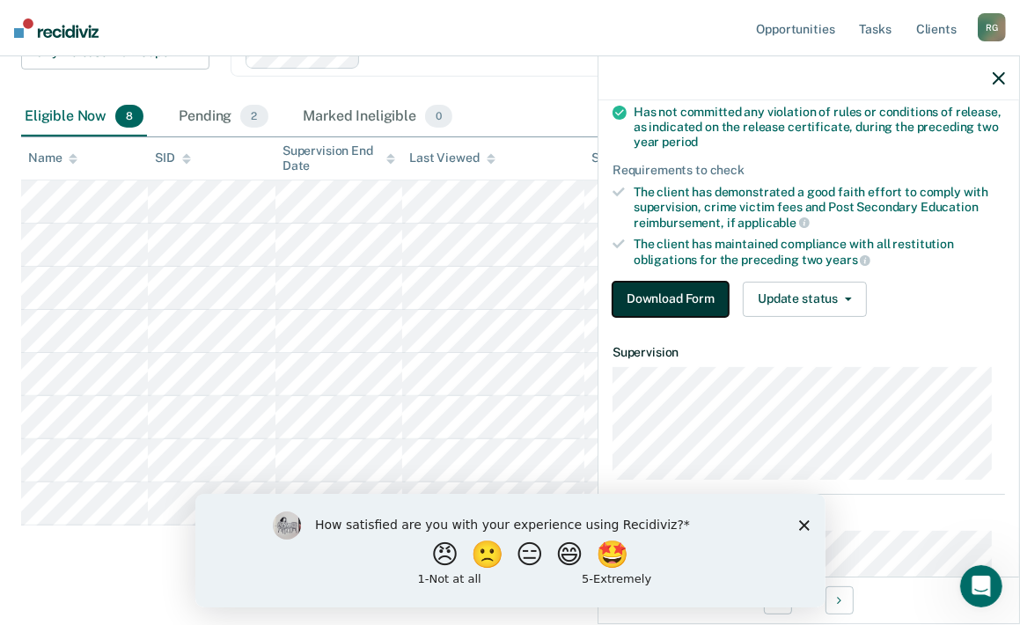
click at [695, 289] on button "Download Form" at bounding box center [671, 299] width 116 height 35
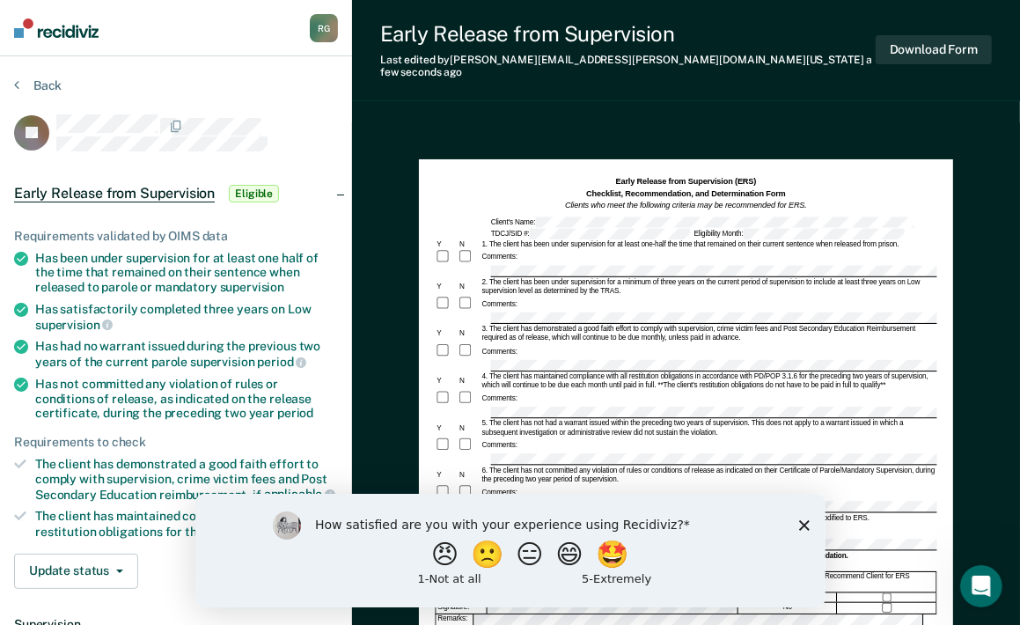
click at [510, 372] on div "4. The client has maintained compliance with all restitution obligations in acc…" at bounding box center [708, 381] width 457 height 18
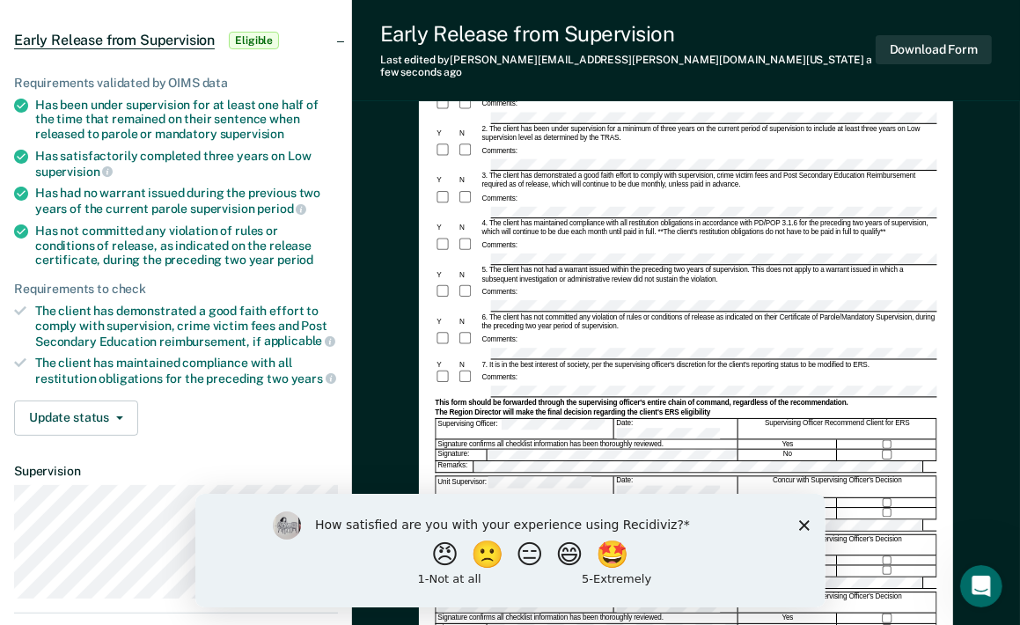
scroll to position [176, 0]
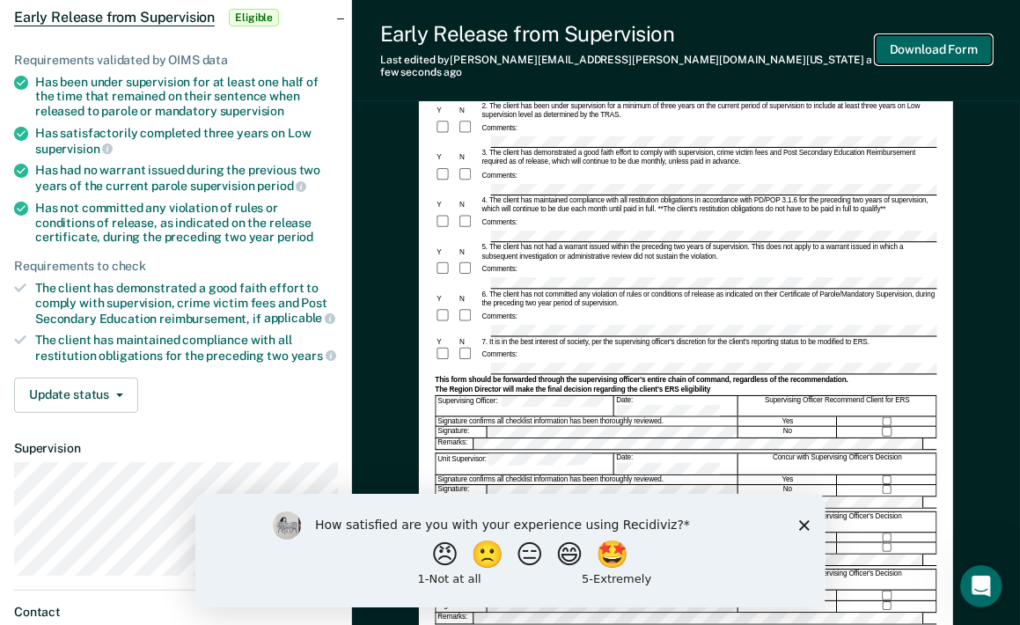
click at [944, 40] on button "Download Form" at bounding box center [934, 49] width 116 height 29
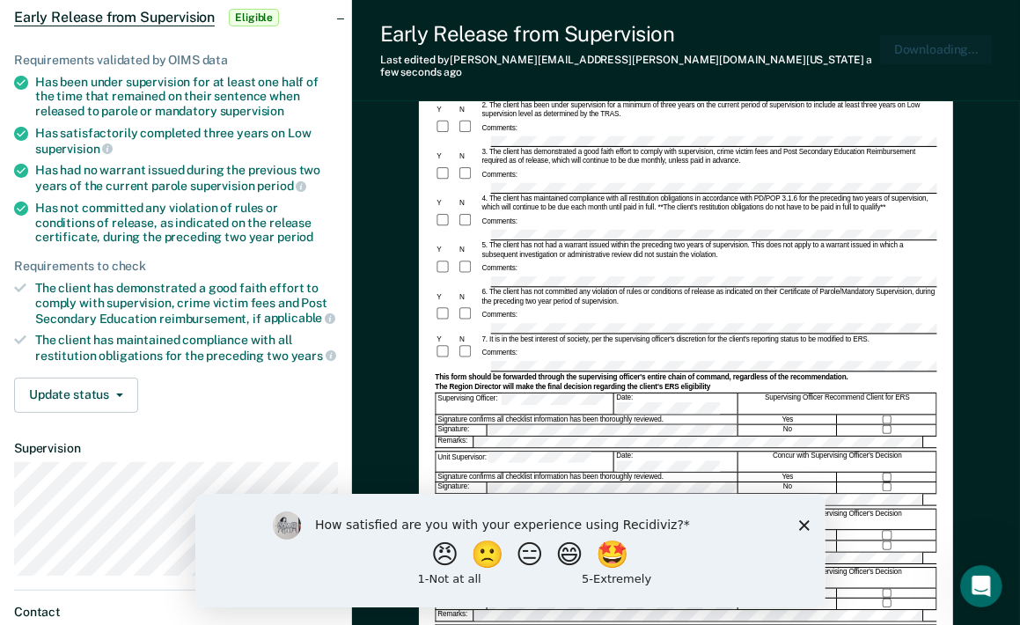
scroll to position [0, 0]
